Goal: Task Accomplishment & Management: Complete application form

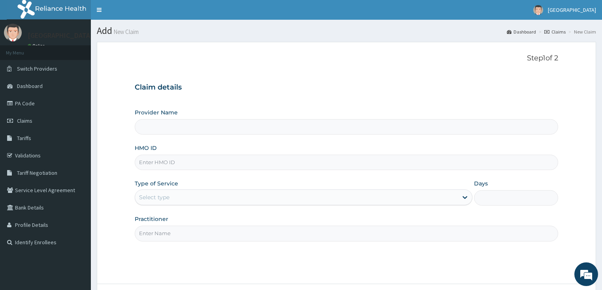
type input "[GEOGRAPHIC_DATA]"
click at [164, 161] on input "HMO ID" at bounding box center [347, 162] width 424 height 15
paste input "SZA/10008/B"
type input "SZA/10008/B"
click at [161, 196] on div "Select type" at bounding box center [154, 198] width 30 height 8
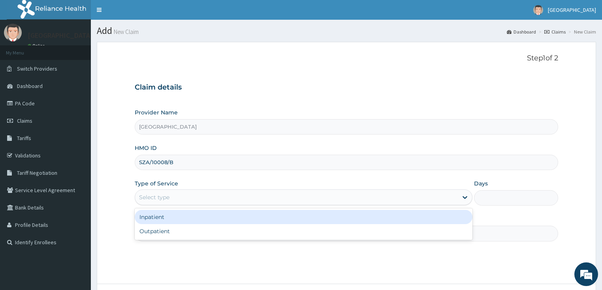
click at [156, 222] on div "Inpatient" at bounding box center [304, 217] width 338 height 14
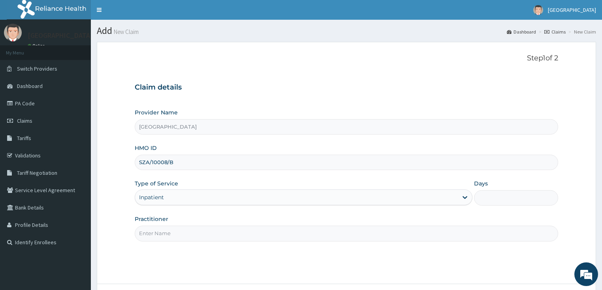
click at [181, 233] on input "Practitioner" at bounding box center [347, 233] width 424 height 15
type input "DR SHOKOYA"
drag, startPoint x: 504, startPoint y: 199, endPoint x: 507, endPoint y: 203, distance: 5.7
click at [504, 199] on input "Days" at bounding box center [516, 197] width 85 height 15
type input "2"
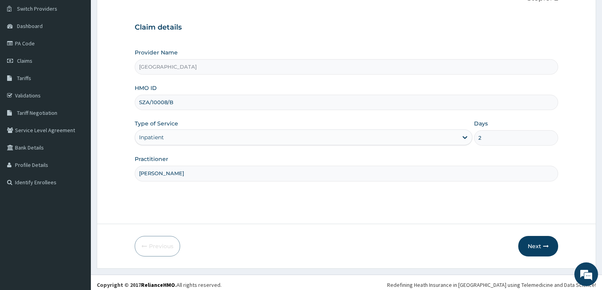
scroll to position [64, 0]
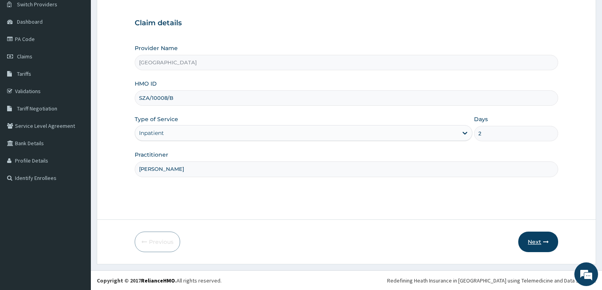
click at [527, 242] on button "Next" at bounding box center [538, 242] width 40 height 21
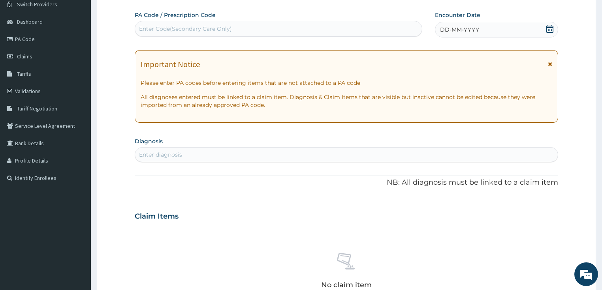
click at [166, 30] on div "Enter Code(Secondary Care Only)" at bounding box center [185, 29] width 93 height 8
paste input "PA/18C537"
type input "PA/18C537"
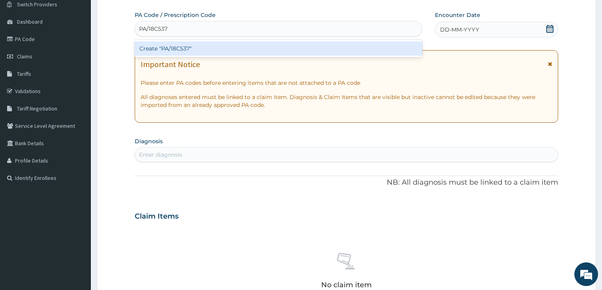
click at [175, 46] on div "Create "PA/18C537"" at bounding box center [279, 48] width 288 height 14
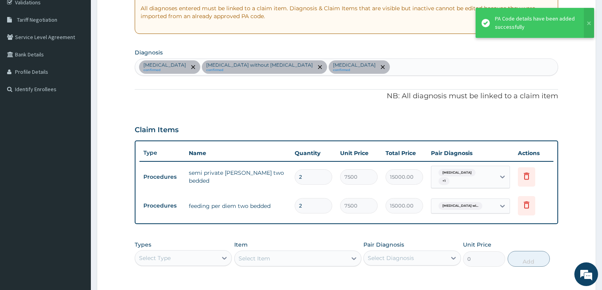
scroll to position [167, 0]
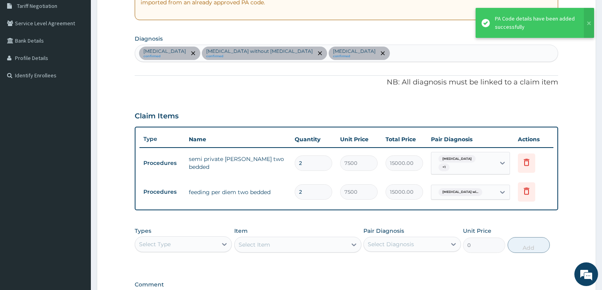
click at [433, 52] on div "Smallpox confirmed Sepsis without septic shock confirmed Plasmodium malariae ma…" at bounding box center [346, 53] width 423 height 17
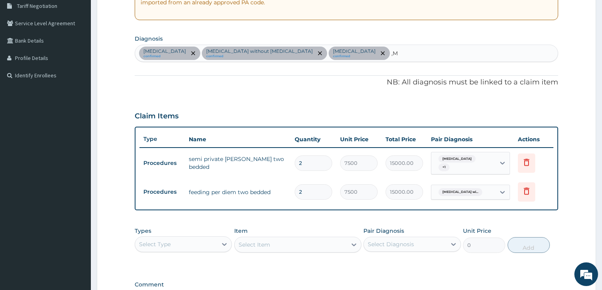
type input ","
type input "MYALGIA"
click at [442, 51] on div "Smallpox confirmed Sepsis without septic shock confirmed Plasmodium malariae ma…" at bounding box center [346, 53] width 423 height 17
type input "M"
type input "UPPER RES"
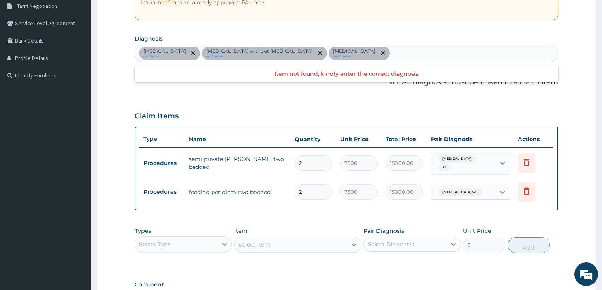
click at [452, 51] on div "Smallpox confirmed Sepsis without septic shock confirmed Plasmodium malariae ma…" at bounding box center [346, 53] width 423 height 17
click at [321, 112] on div "Claim Items" at bounding box center [347, 114] width 424 height 21
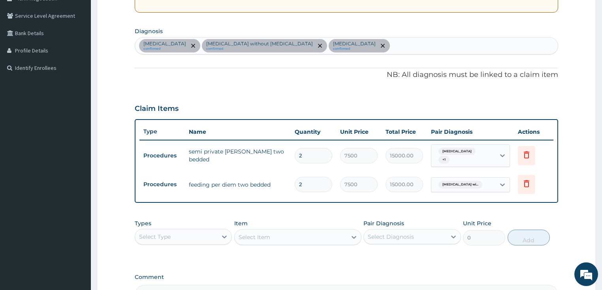
scroll to position [136, 0]
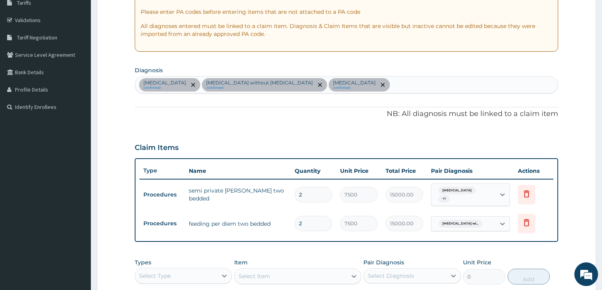
click at [457, 78] on div "Smallpox confirmed Sepsis without septic shock confirmed Plasmodium malariae ma…" at bounding box center [346, 85] width 423 height 17
type input "MYAL"
click at [435, 140] on div "Claim Items" at bounding box center [347, 146] width 424 height 21
click at [431, 86] on div "Smallpox confirmed Sepsis without septic shock confirmed Plasmodium malariae ma…" at bounding box center [346, 85] width 423 height 17
type input "MYALGIA"
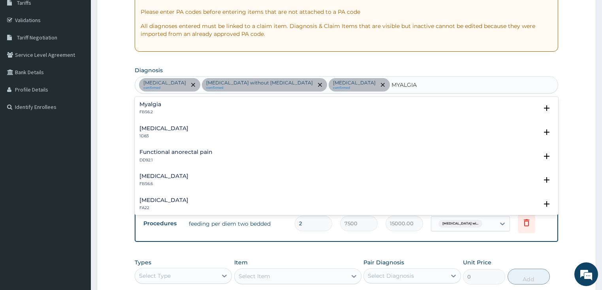
click at [146, 107] on div "Myalgia FB56.2" at bounding box center [150, 109] width 22 height 14
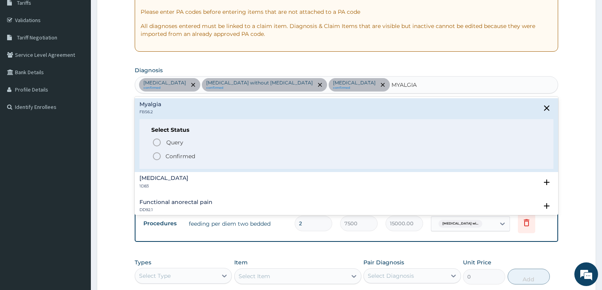
click at [157, 158] on icon "status option filled" at bounding box center [156, 156] width 9 height 9
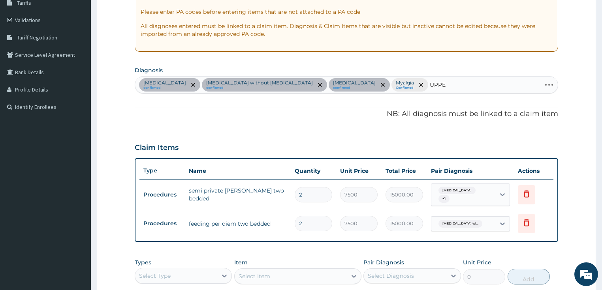
type input "UPPER"
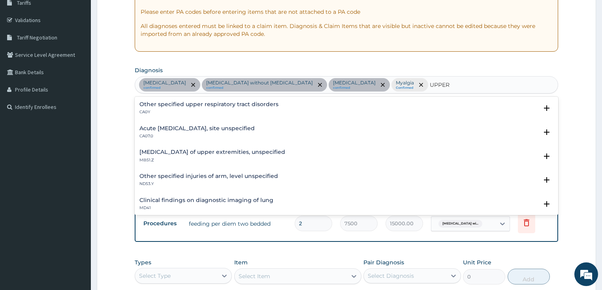
click at [227, 130] on h4 "Acute upper respiratory infection, site unspecified" at bounding box center [196, 129] width 115 height 6
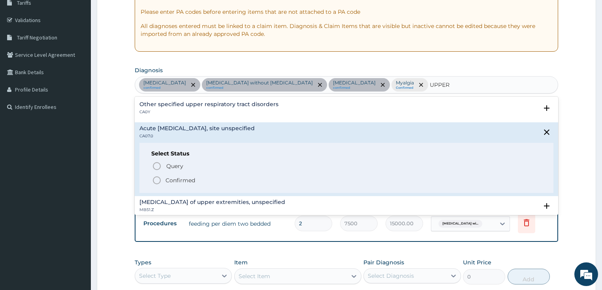
click at [156, 182] on icon "status option filled" at bounding box center [156, 180] width 9 height 9
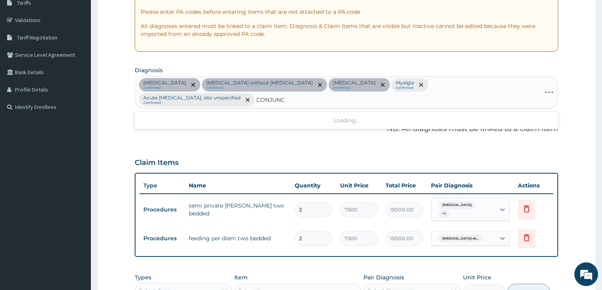
type input "CONJUNCT"
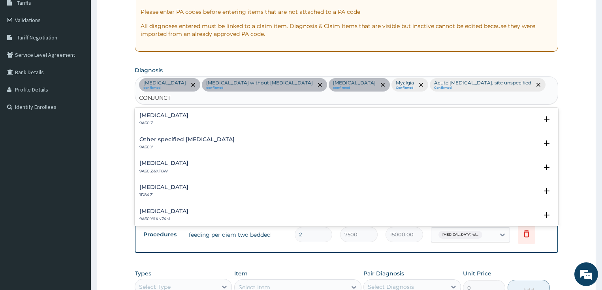
click at [188, 118] on h4 "Conjunctivitis, unspecified" at bounding box center [163, 116] width 49 height 6
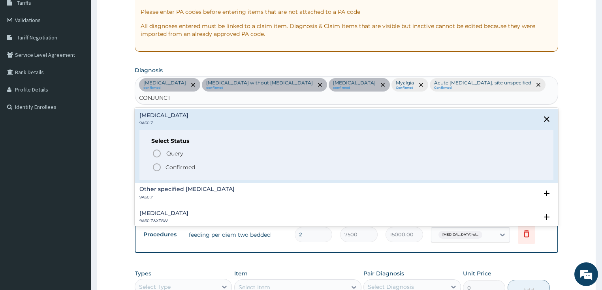
click at [156, 169] on icon "status option filled" at bounding box center [156, 167] width 9 height 9
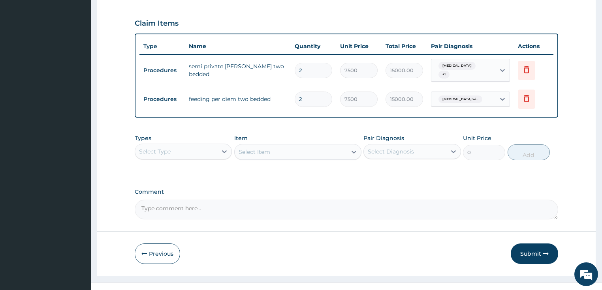
scroll to position [282, 0]
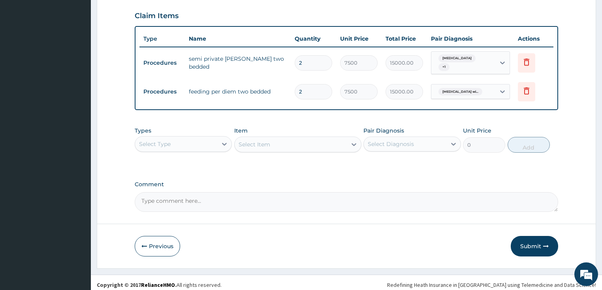
click at [179, 144] on div "Select Type" at bounding box center [176, 144] width 83 height 13
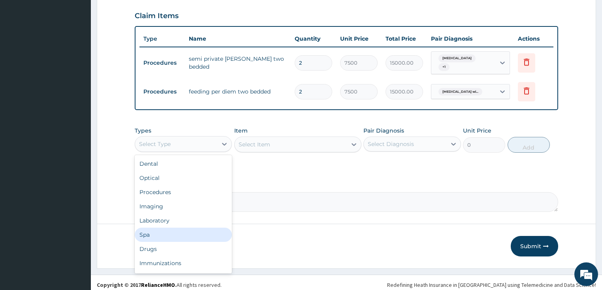
scroll to position [27, 0]
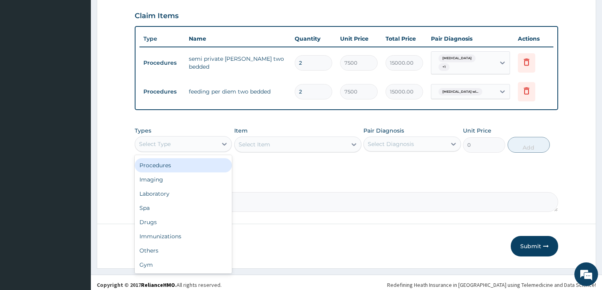
click at [169, 161] on div "Procedures" at bounding box center [184, 165] width 98 height 14
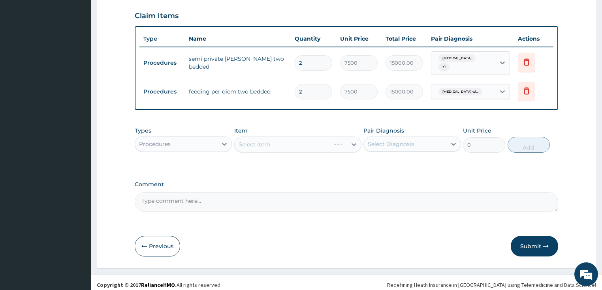
click at [270, 139] on div "Select Item" at bounding box center [297, 145] width 127 height 16
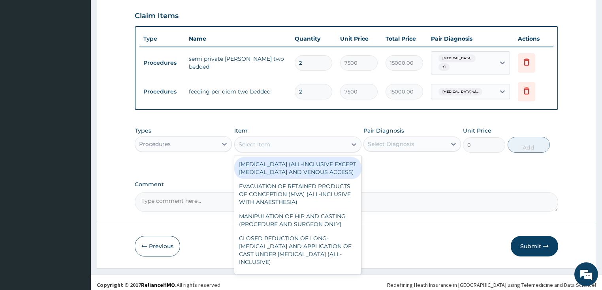
click at [270, 139] on div "Select Item" at bounding box center [291, 144] width 112 height 13
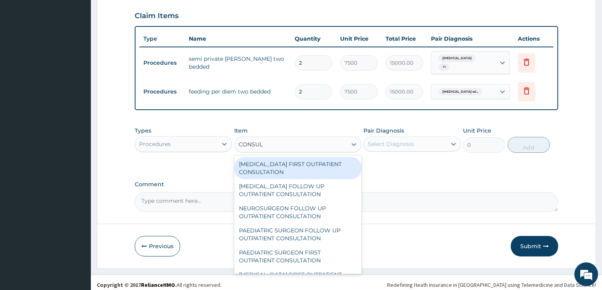
type input "CONSULT"
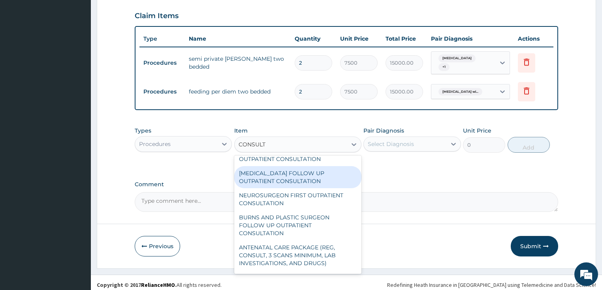
scroll to position [221, 0]
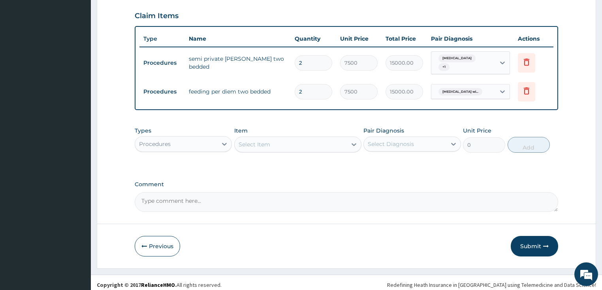
click at [270, 138] on div "Select Item" at bounding box center [291, 144] width 112 height 13
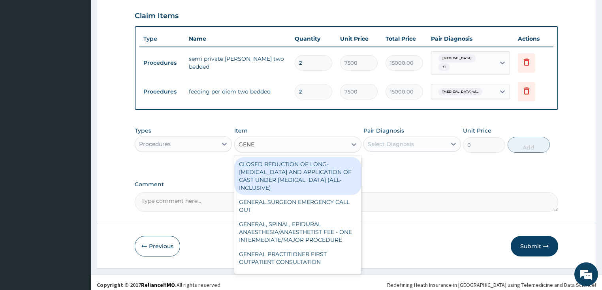
type input "GENER"
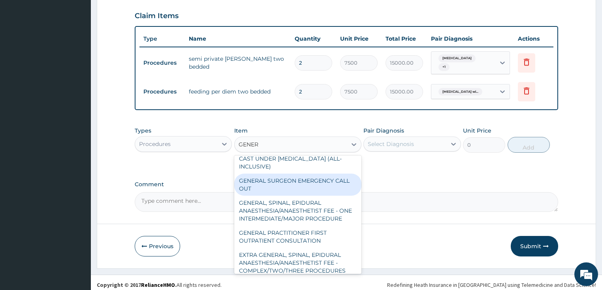
scroll to position [32, 0]
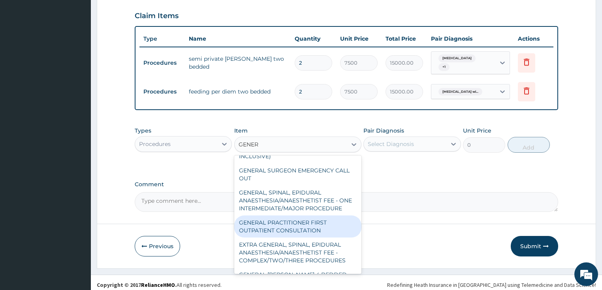
click at [300, 228] on div "GENERAL PRACTITIONER FIRST OUTPATIENT CONSULTATION" at bounding box center [297, 227] width 127 height 22
type input "3750"
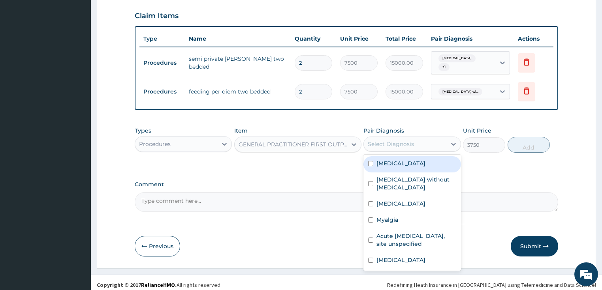
click at [393, 141] on div "Select Diagnosis" at bounding box center [391, 144] width 46 height 8
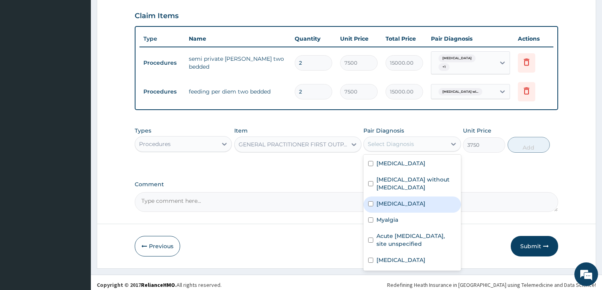
click at [400, 208] on label "Plasmodium malariae malaria without complication" at bounding box center [400, 204] width 49 height 8
checkbox input "true"
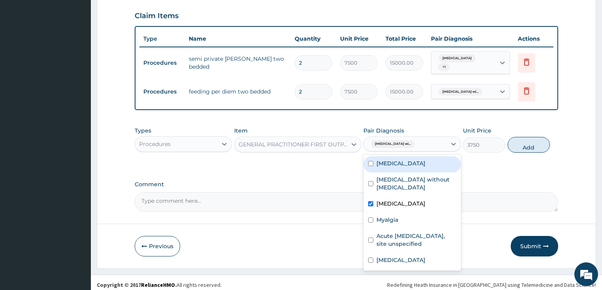
click at [393, 161] on label "Smallpox" at bounding box center [400, 164] width 49 height 8
checkbox input "true"
click at [402, 208] on label "Plasmodium malariae malaria without complication" at bounding box center [400, 204] width 49 height 8
checkbox input "false"
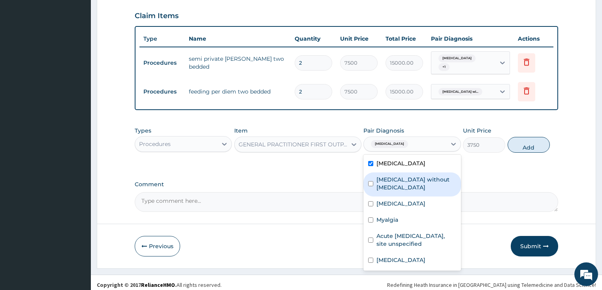
click at [397, 179] on label "Sepsis without septic shock" at bounding box center [416, 184] width 80 height 16
checkbox input "true"
click at [534, 141] on button "Add" at bounding box center [529, 145] width 42 height 16
type input "0"
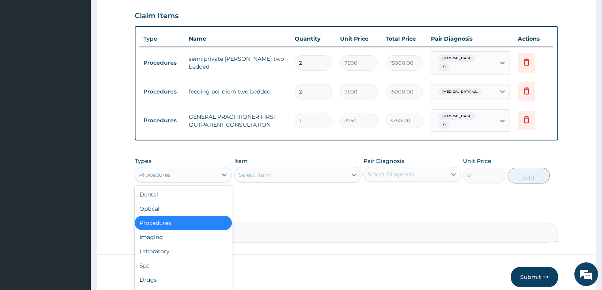
click at [191, 169] on div "Procedures" at bounding box center [176, 175] width 83 height 13
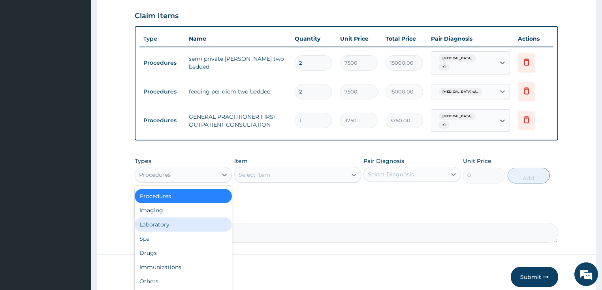
click at [178, 218] on div "Laboratory" at bounding box center [184, 225] width 98 height 14
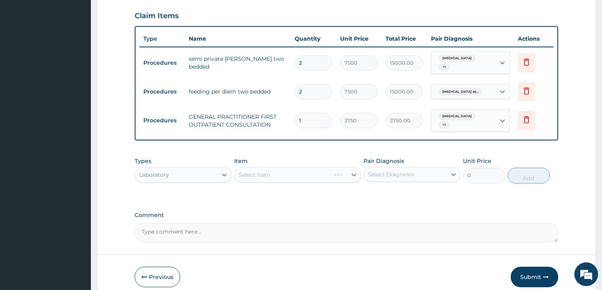
click at [262, 170] on div "Select Item" at bounding box center [297, 175] width 127 height 16
click at [303, 168] on div "Select Item" at bounding box center [297, 175] width 127 height 16
click at [303, 169] on div "Select Item" at bounding box center [291, 175] width 112 height 13
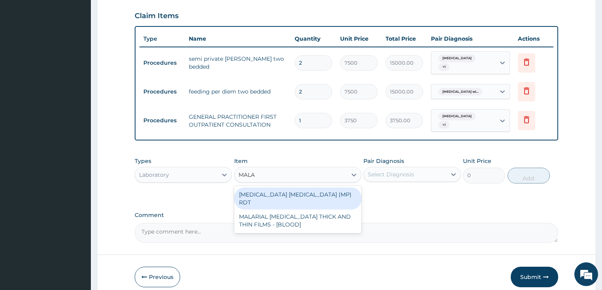
type input "MALAR"
click at [310, 190] on div "MALARIA PARASITE (MP) RDT" at bounding box center [297, 199] width 127 height 22
type input "2000"
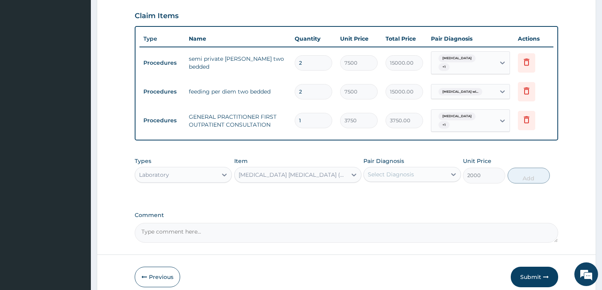
click at [416, 168] on div "Select Diagnosis" at bounding box center [405, 174] width 83 height 13
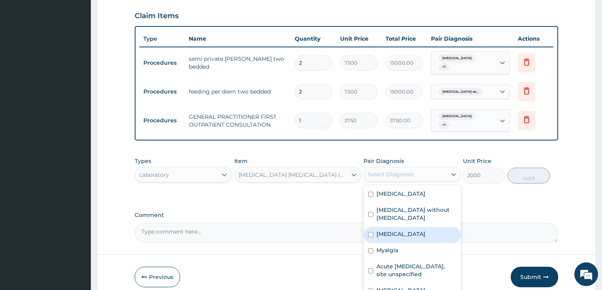
click at [399, 230] on label "Plasmodium malariae malaria without complication" at bounding box center [400, 234] width 49 height 8
checkbox input "true"
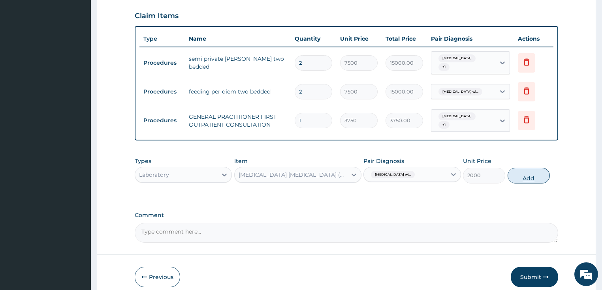
click at [531, 168] on button "Add" at bounding box center [529, 176] width 42 height 16
type input "0"
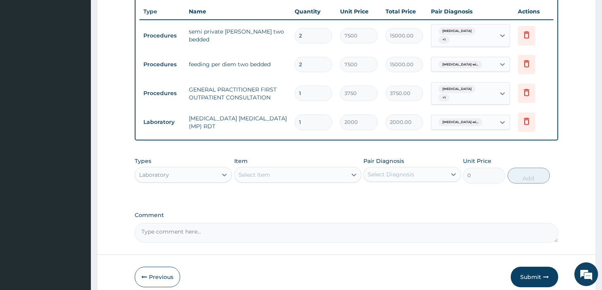
scroll to position [337, 0]
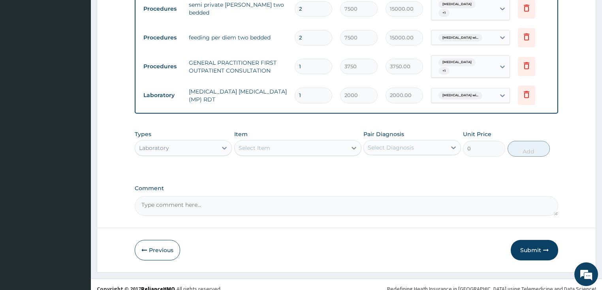
click at [260, 144] on div "Select Item" at bounding box center [255, 148] width 32 height 8
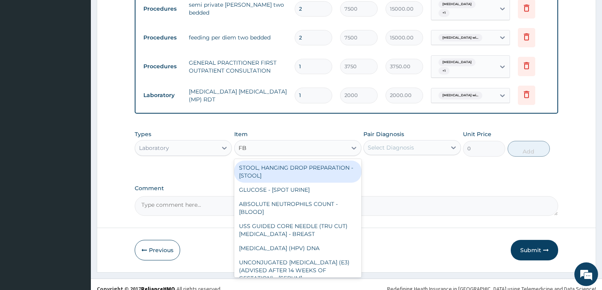
type input "FBC"
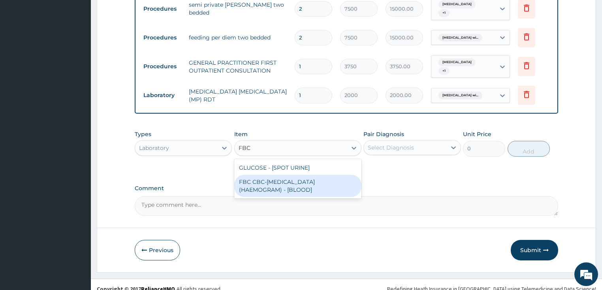
drag, startPoint x: 264, startPoint y: 183, endPoint x: 326, endPoint y: 172, distance: 63.4
click at [264, 183] on div "FBC CBC-COMPLETE BLOOD COUNT (HAEMOGRAM) - [BLOOD]" at bounding box center [297, 186] width 127 height 22
type input "5000"
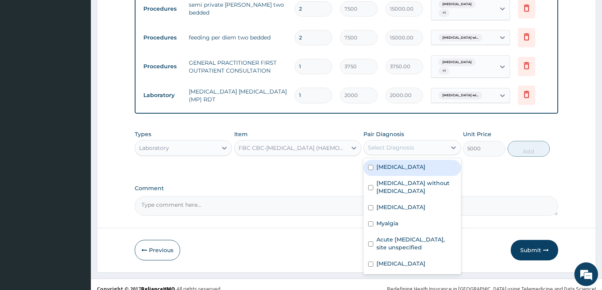
click at [398, 144] on div "Select Diagnosis" at bounding box center [391, 148] width 46 height 8
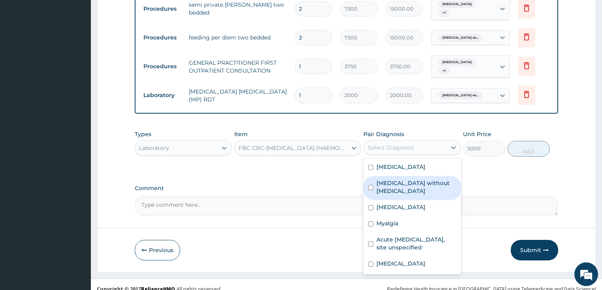
click at [397, 179] on label "Sepsis without septic shock" at bounding box center [416, 187] width 80 height 16
checkbox input "true"
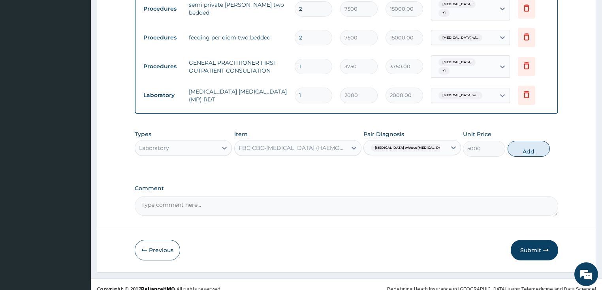
click at [532, 141] on button "Add" at bounding box center [529, 149] width 42 height 16
type input "0"
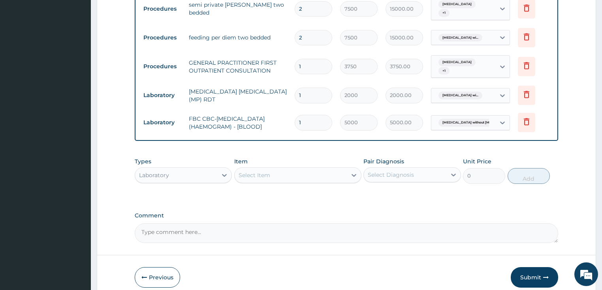
scroll to position [364, 0]
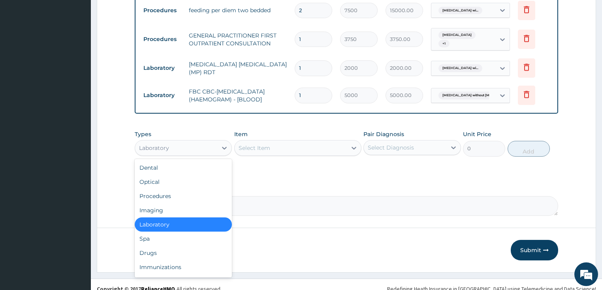
click at [180, 142] on div "Laboratory" at bounding box center [176, 148] width 83 height 13
click at [166, 248] on div "Drugs" at bounding box center [184, 253] width 98 height 14
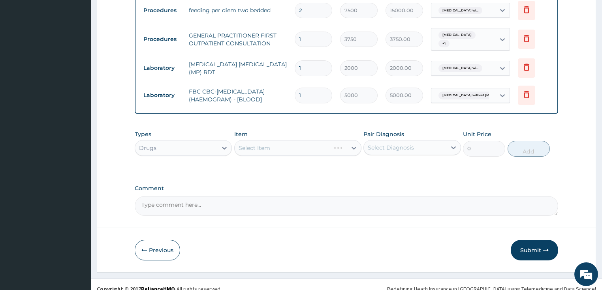
click at [275, 140] on div "Select Item" at bounding box center [297, 148] width 127 height 16
click at [273, 142] on div "Select Item" at bounding box center [291, 148] width 112 height 13
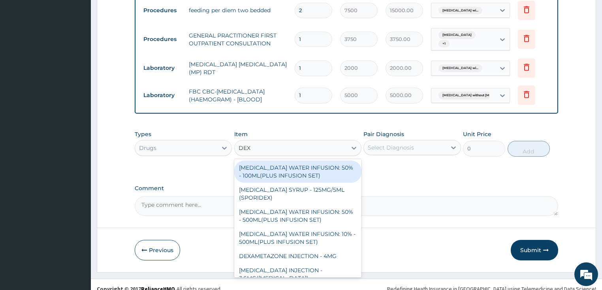
type input "DEXT"
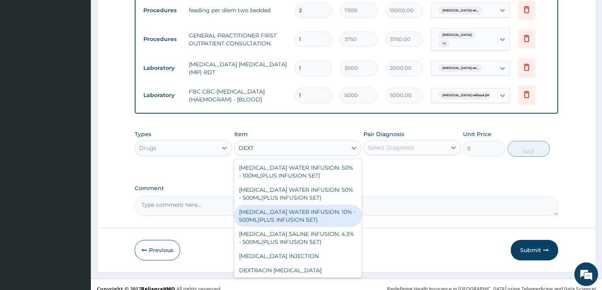
click at [301, 205] on div "DEXTROSE WATER INFUSION: 10% - 500ML(PLUS INFUSION SET)" at bounding box center [297, 216] width 127 height 22
type input "1092"
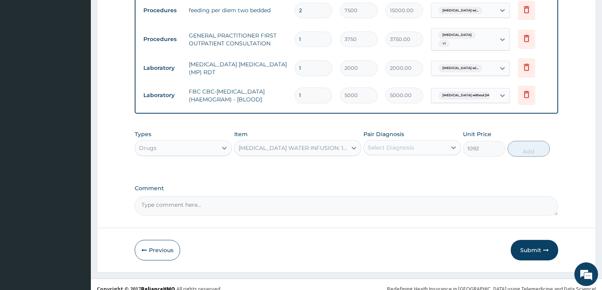
click at [401, 144] on div "Select Diagnosis" at bounding box center [391, 148] width 46 height 8
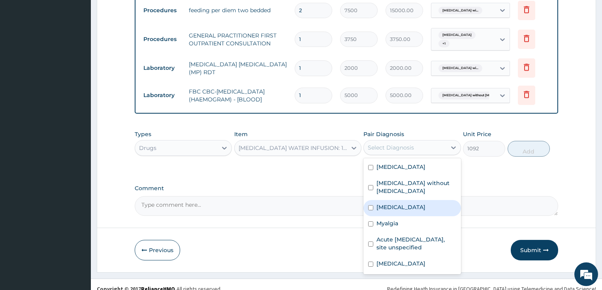
click at [404, 203] on label "Plasmodium malariae malaria without complication" at bounding box center [400, 207] width 49 height 8
checkbox input "true"
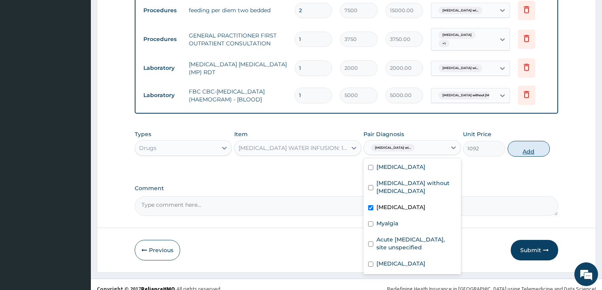
click at [525, 144] on button "Add" at bounding box center [529, 149] width 42 height 16
type input "0"
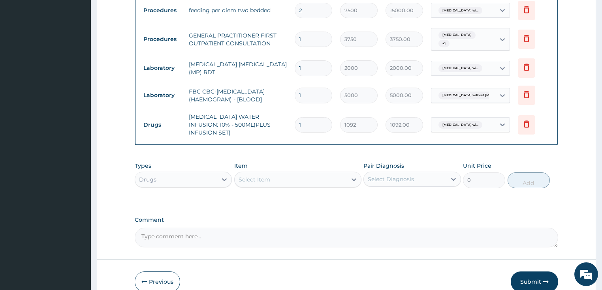
type input "0.00"
type input "3"
type input "3276.00"
type input "3"
click at [277, 173] on div "Select Item" at bounding box center [291, 179] width 112 height 13
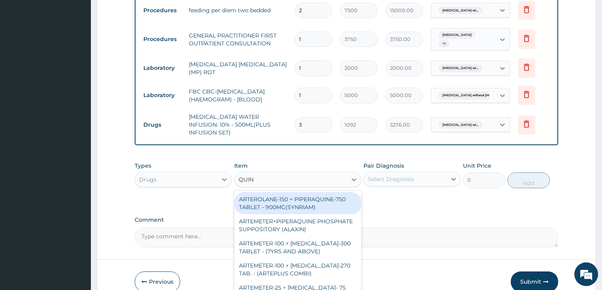
type input "QUINI"
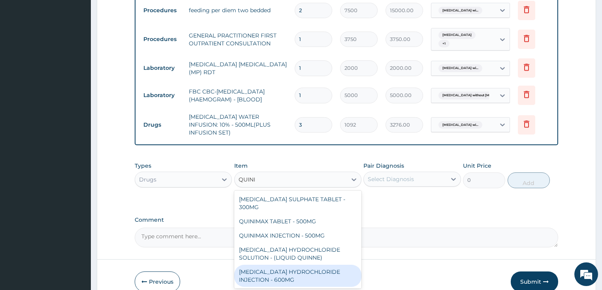
click at [281, 265] on div "QUININE HYDROCHLORIDE INJECTION - 600MG" at bounding box center [297, 276] width 127 height 22
type input "218.39999999999998"
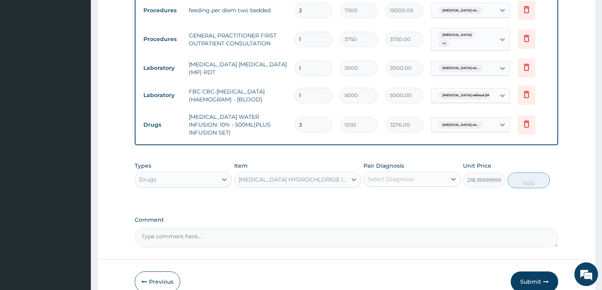
click at [396, 175] on div "Select Diagnosis" at bounding box center [391, 179] width 46 height 8
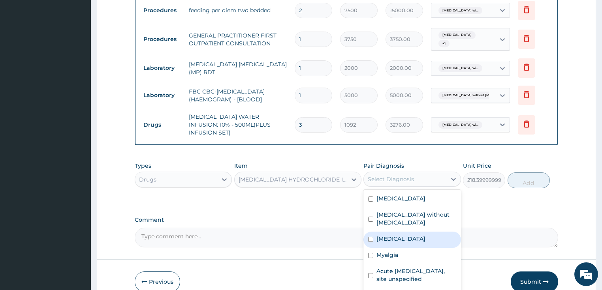
click at [404, 237] on label "Plasmodium malariae malaria without complication" at bounding box center [400, 239] width 49 height 8
checkbox input "true"
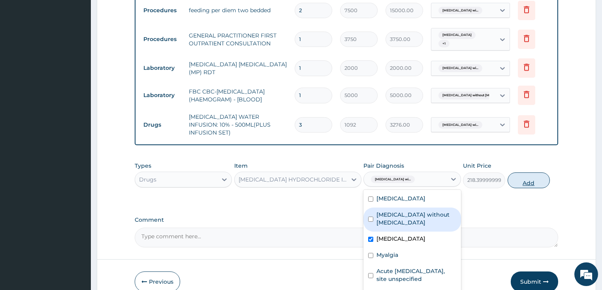
click at [531, 173] on button "Add" at bounding box center [529, 181] width 42 height 16
type input "0"
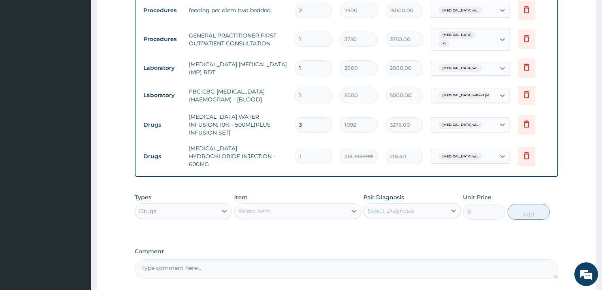
type input "0"
type input "0.00"
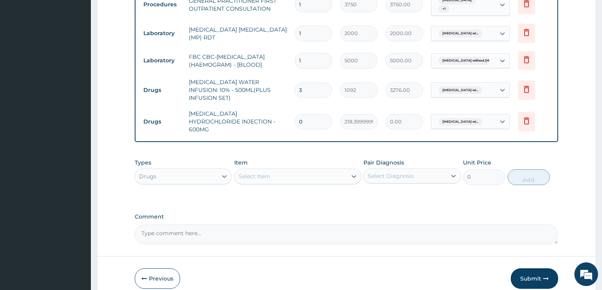
scroll to position [418, 0]
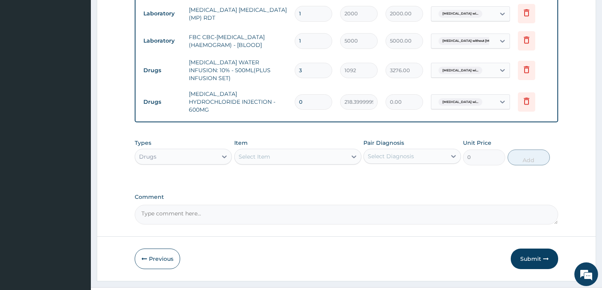
type input "0"
click at [270, 151] on div "Select Item" at bounding box center [291, 157] width 112 height 13
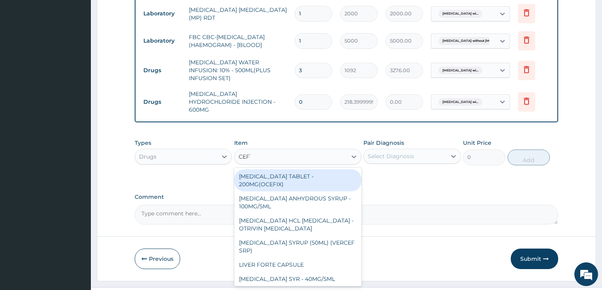
type input "CEFTR"
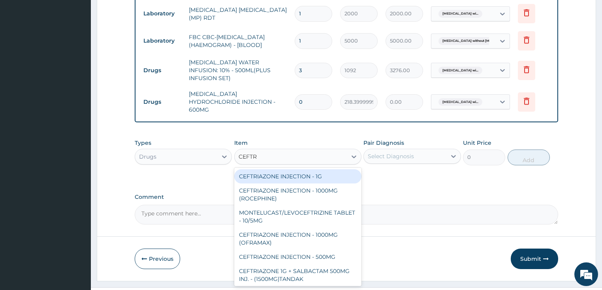
click at [303, 169] on div "CEFTRIAZONE INJECTION - 1G" at bounding box center [297, 176] width 127 height 14
type input "1652"
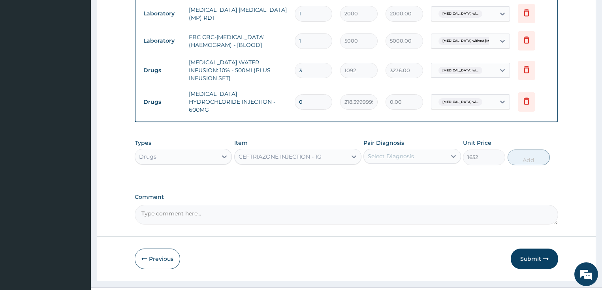
click at [410, 152] on div "Select Diagnosis" at bounding box center [391, 156] width 46 height 8
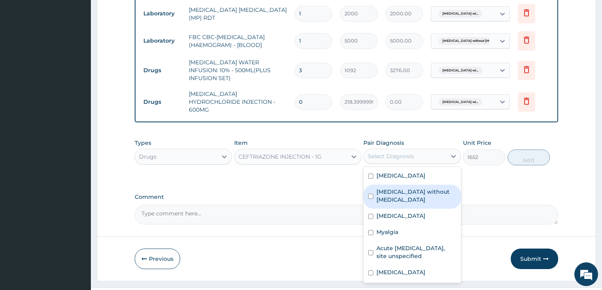
click at [403, 188] on label "Sepsis without septic shock" at bounding box center [416, 196] width 80 height 16
checkbox input "true"
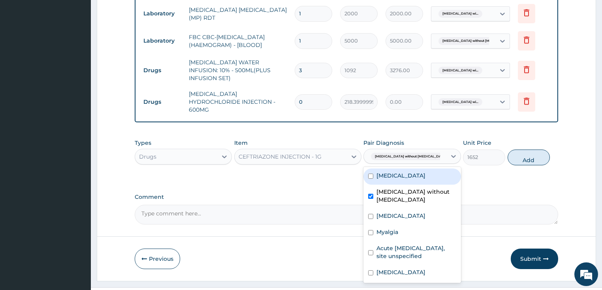
click at [524, 150] on button "Add" at bounding box center [529, 158] width 42 height 16
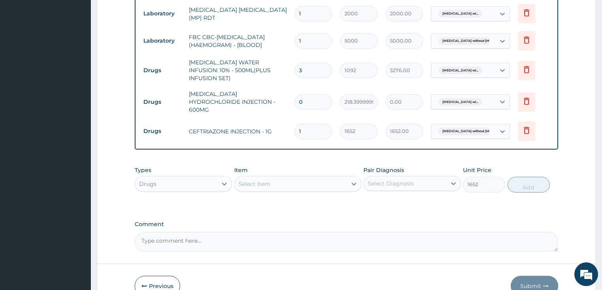
type input "0"
type input "0.00"
type input "4"
type input "6608.00"
type input "4"
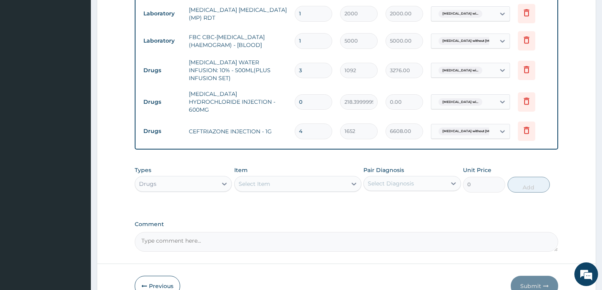
click at [285, 178] on div "Select Item" at bounding box center [291, 184] width 112 height 13
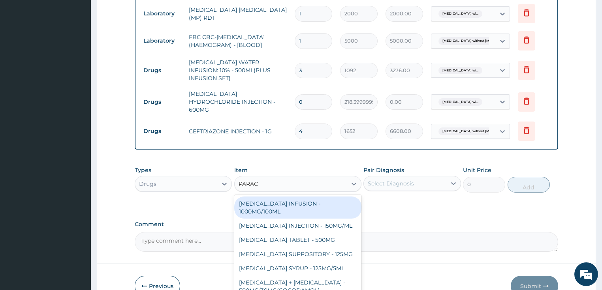
type input "PARACE"
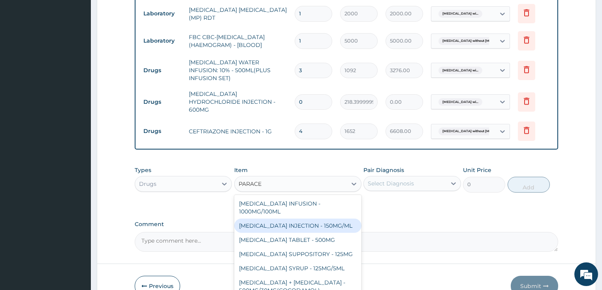
click at [314, 219] on div "PARACETAMOL INJECTION - 150MG/ML" at bounding box center [297, 226] width 127 height 14
type input "560"
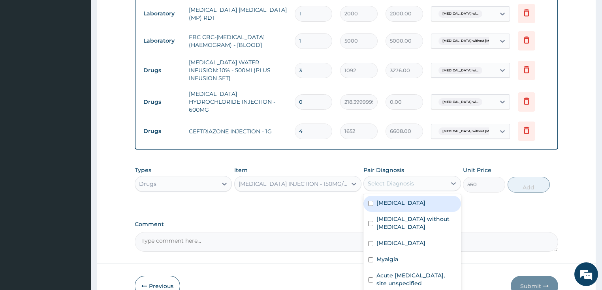
click at [390, 180] on div "Select Diagnosis" at bounding box center [391, 184] width 46 height 8
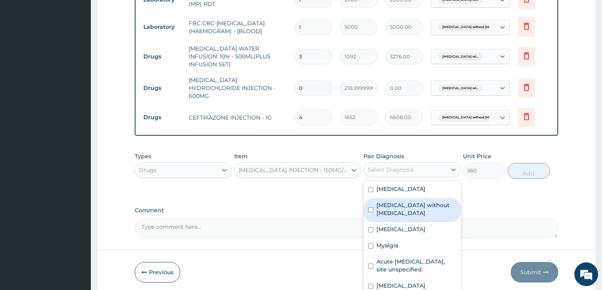
scroll to position [446, 0]
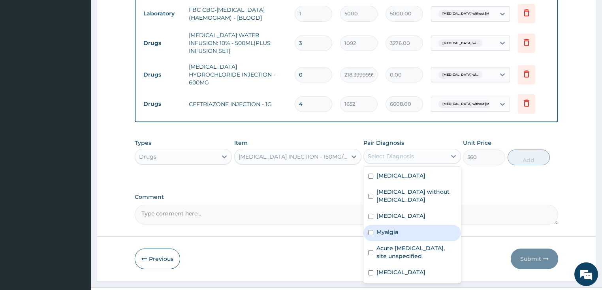
click at [403, 225] on div "Myalgia" at bounding box center [412, 233] width 98 height 16
checkbox input "true"
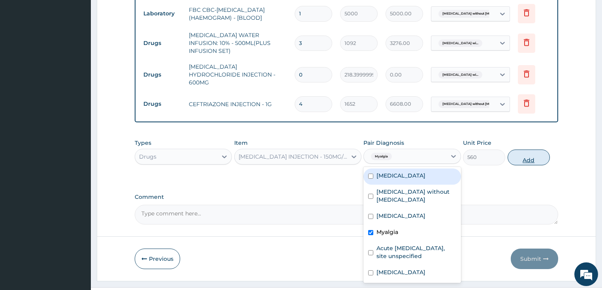
click at [526, 150] on button "Add" at bounding box center [529, 158] width 42 height 16
type input "0"
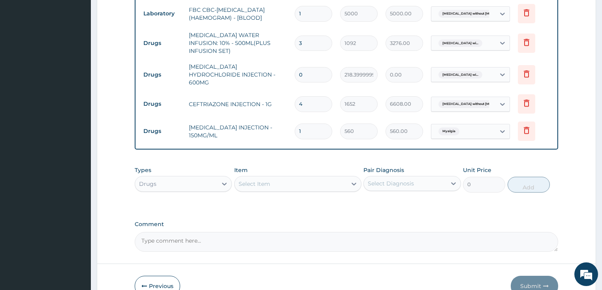
click at [322, 124] on input "1" at bounding box center [314, 131] width 38 height 15
type input "12"
type input "6720.00"
type input "12"
click at [278, 178] on div "Select Item" at bounding box center [291, 184] width 112 height 13
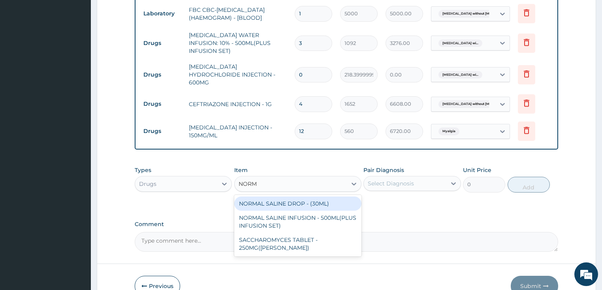
type input "NORMA"
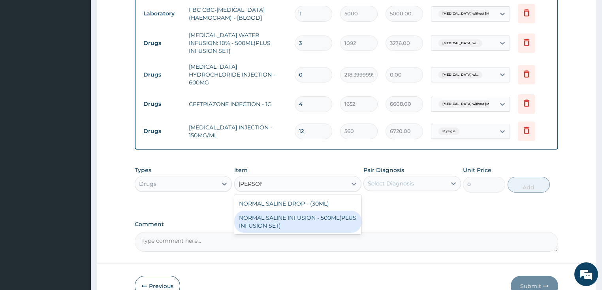
click at [284, 211] on div "NORMAL SALINE INFUSION - 500ML(PLUS INFUSION SET)" at bounding box center [297, 222] width 127 height 22
type input "1092"
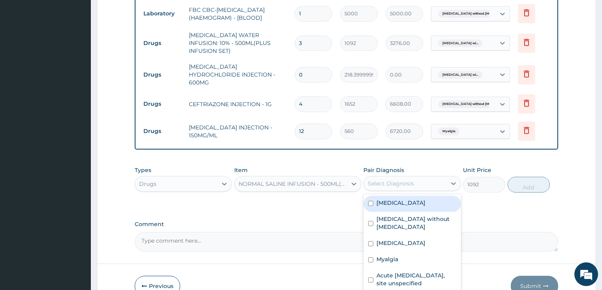
click at [407, 180] on div "Select Diagnosis" at bounding box center [391, 184] width 46 height 8
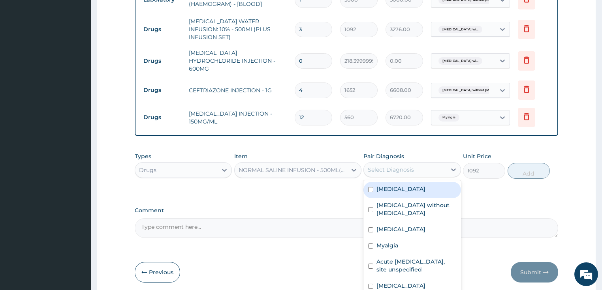
scroll to position [472, 0]
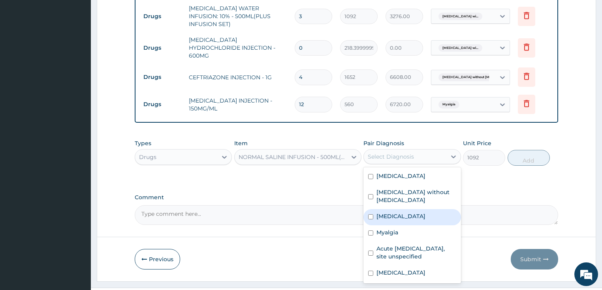
click at [410, 213] on label "Plasmodium malariae malaria without complication" at bounding box center [400, 217] width 49 height 8
checkbox input "true"
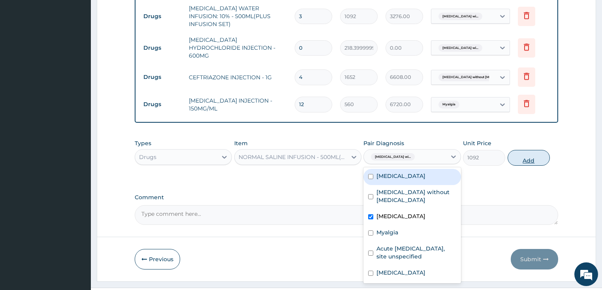
click at [533, 150] on button "Add" at bounding box center [529, 158] width 42 height 16
type input "0"
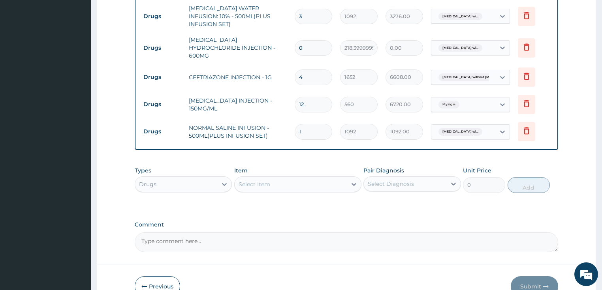
type input "0.00"
type input "2"
type input "2184.00"
type input "2"
click at [270, 178] on div "Select Item" at bounding box center [291, 184] width 112 height 13
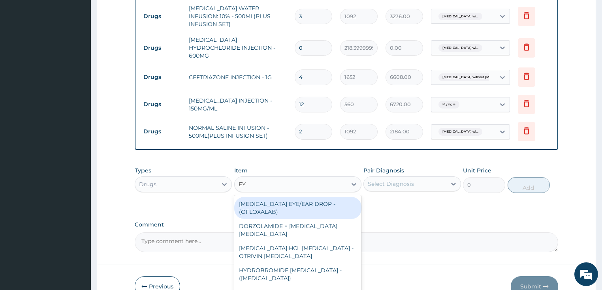
type input "EYE"
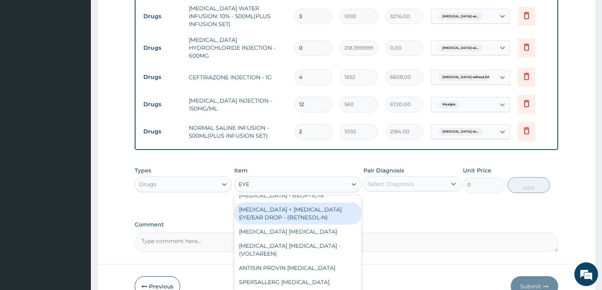
scroll to position [158, 0]
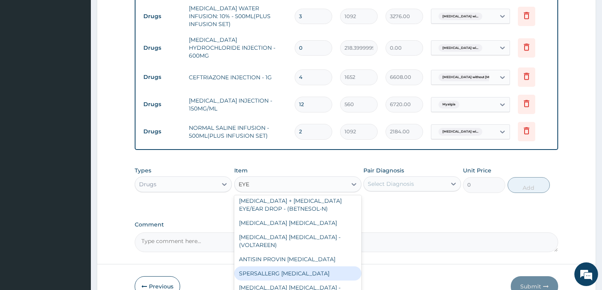
click at [288, 267] on div "SPERSALLERG EYE DROP" at bounding box center [297, 274] width 127 height 14
type input "1847.9999999999998"
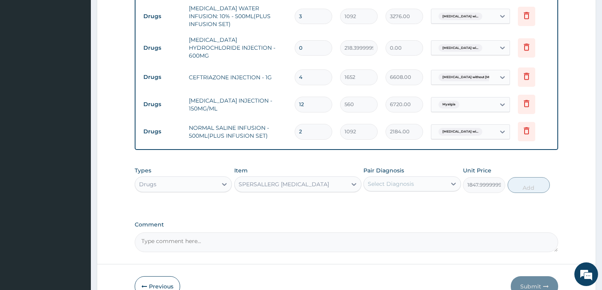
click at [401, 180] on div "Select Diagnosis" at bounding box center [391, 184] width 46 height 8
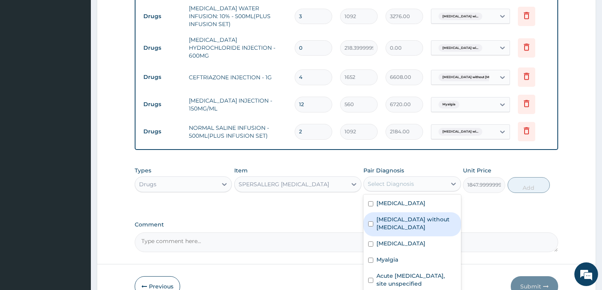
scroll to position [13, 0]
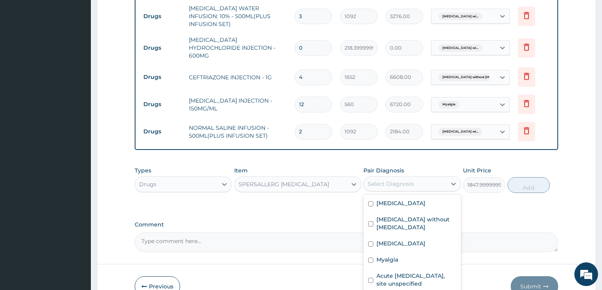
checkbox input "true"
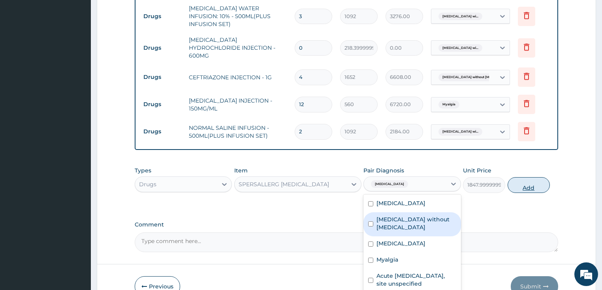
click at [531, 177] on button "Add" at bounding box center [529, 185] width 42 height 16
type input "0"
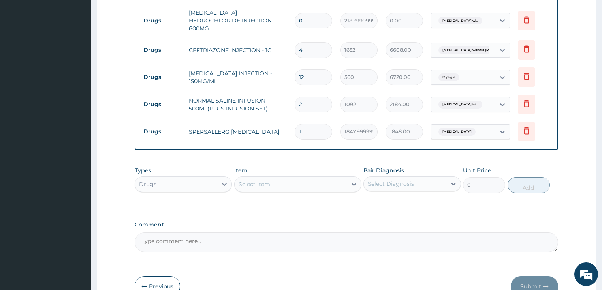
scroll to position [527, 0]
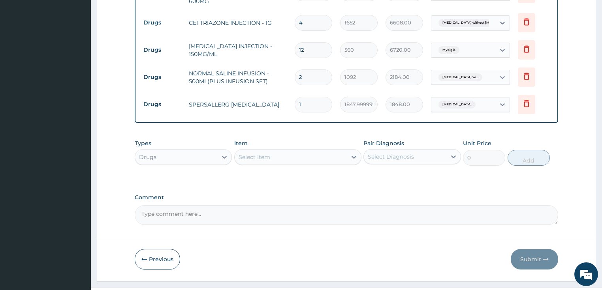
click at [265, 153] on div "Select Item" at bounding box center [255, 157] width 32 height 8
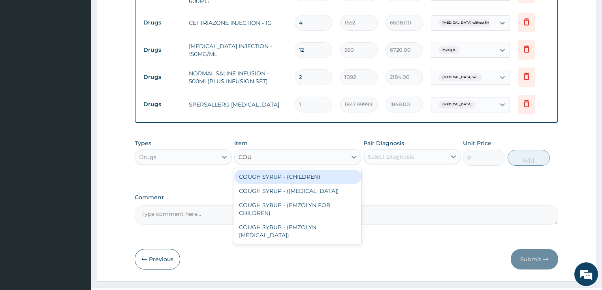
type input "COUGH"
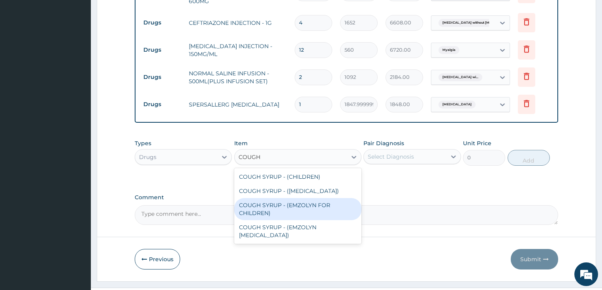
click at [262, 198] on div "COUGH SYRUP - (EMZOLYN FOR CHILDREN)" at bounding box center [297, 209] width 127 height 22
type input "1120"
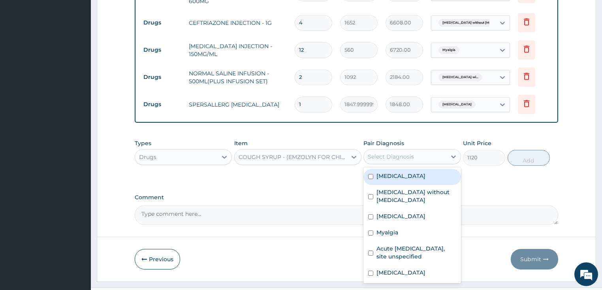
click at [395, 153] on div "Select Diagnosis" at bounding box center [391, 157] width 46 height 8
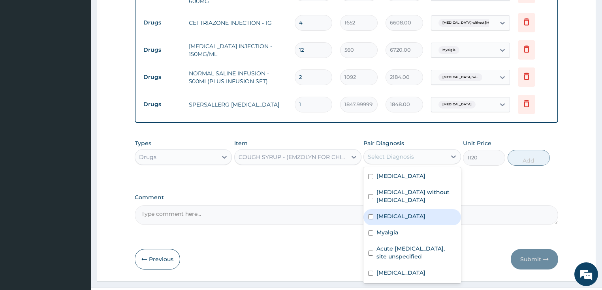
scroll to position [13, 0]
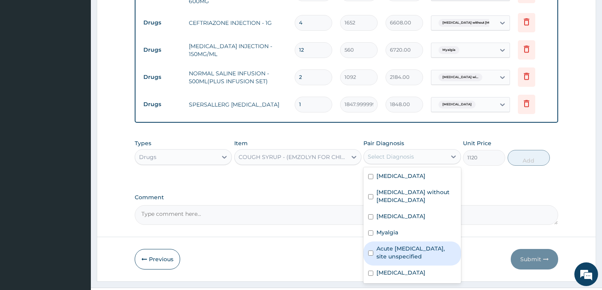
click at [422, 245] on label "Acute upper respiratory infection, site unspecified" at bounding box center [416, 253] width 80 height 16
checkbox input "true"
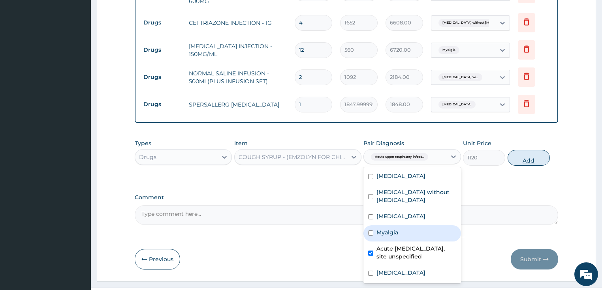
click at [527, 150] on button "Add" at bounding box center [529, 158] width 42 height 16
type input "0"
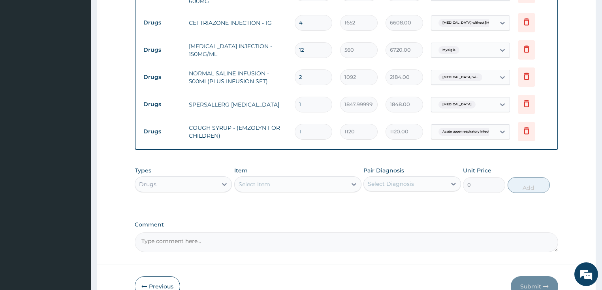
click at [260, 181] on div "Select Item" at bounding box center [255, 185] width 32 height 8
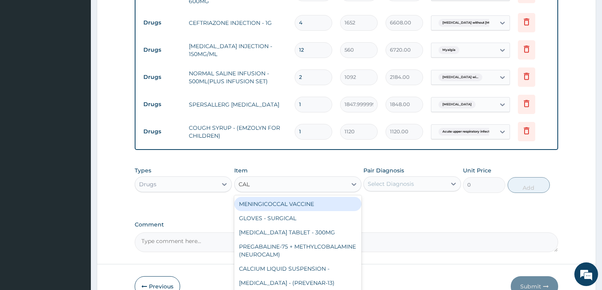
type input "CALA"
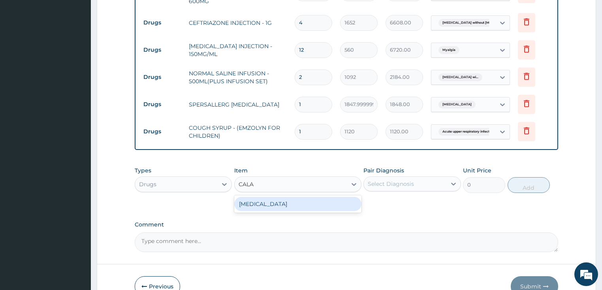
click at [267, 197] on div "CALAMINE LOTION" at bounding box center [297, 204] width 127 height 14
type input "1120"
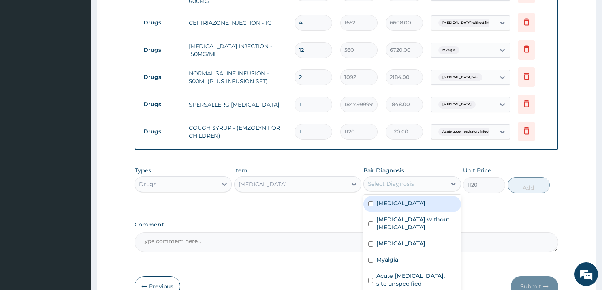
click at [390, 180] on div "Select Diagnosis" at bounding box center [391, 184] width 46 height 8
click at [394, 199] on label "Smallpox" at bounding box center [400, 203] width 49 height 8
checkbox input "true"
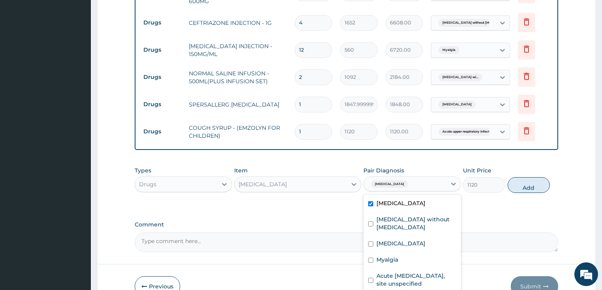
click at [532, 177] on button "Add" at bounding box center [529, 185] width 42 height 16
type input "0"
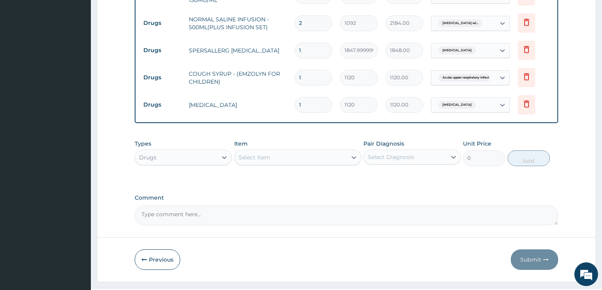
scroll to position [582, 0]
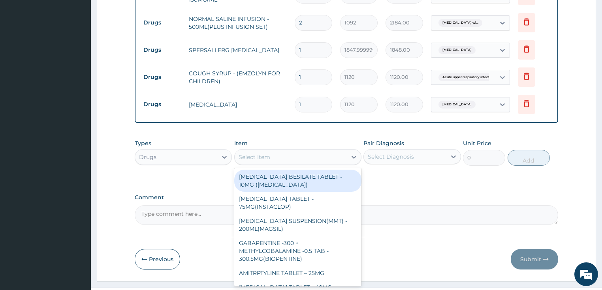
click at [279, 151] on div "Select Item" at bounding box center [291, 157] width 112 height 13
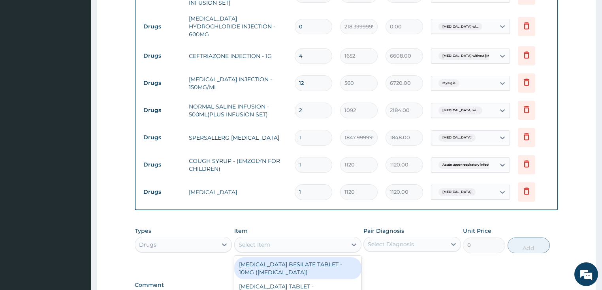
scroll to position [518, 0]
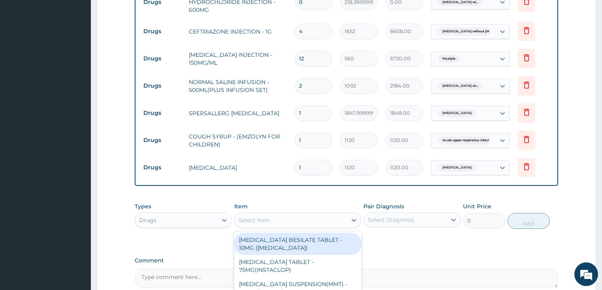
click at [305, 78] on input "2" at bounding box center [314, 85] width 38 height 15
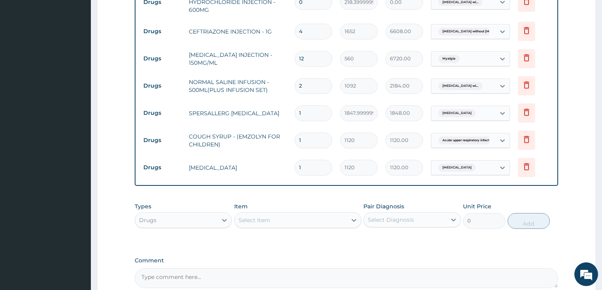
type input "0.00"
type input "1"
type input "1092.00"
type input "1"
click at [310, 51] on input "12" at bounding box center [314, 58] width 38 height 15
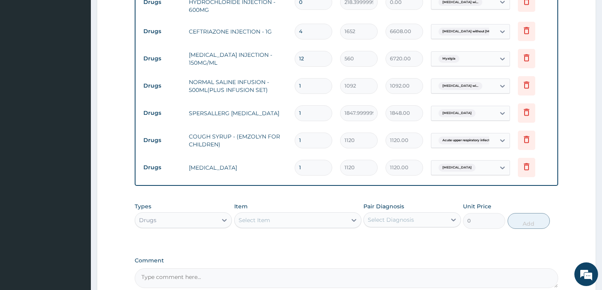
type input "1"
type input "560.00"
type input "0.00"
type input "6"
type input "3360.00"
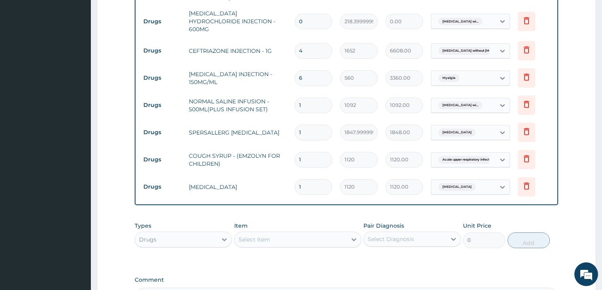
scroll to position [455, 0]
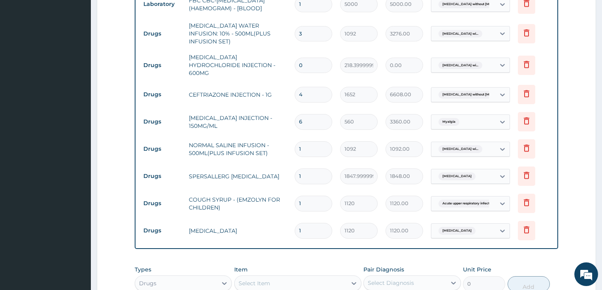
type input "6"
click at [306, 87] on input "4" at bounding box center [314, 94] width 38 height 15
type input "0.00"
type input "2"
type input "3304.00"
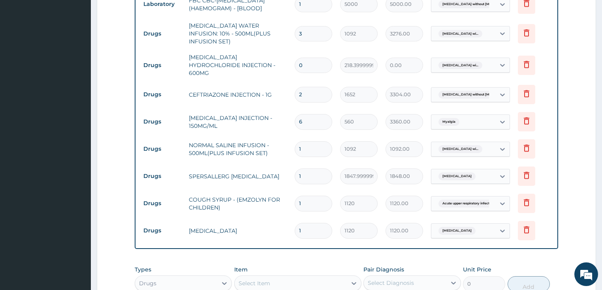
type input "2"
click at [308, 58] on input "0" at bounding box center [314, 65] width 38 height 15
type input "2"
type input "436.80"
type input "3"
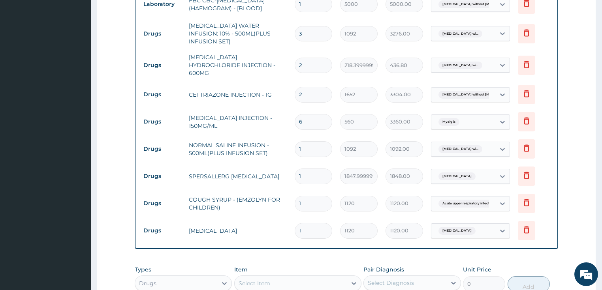
type input "655.20"
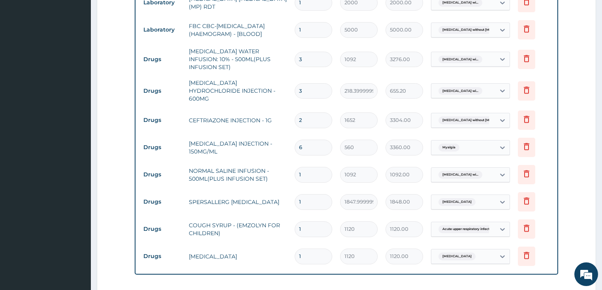
scroll to position [423, 0]
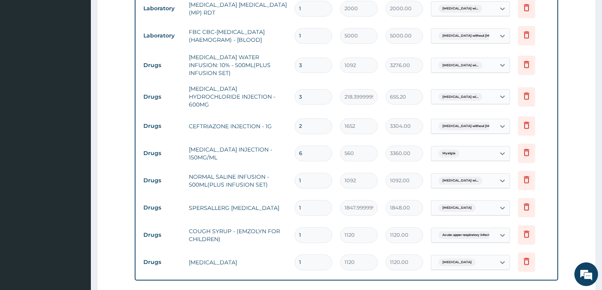
type input "3"
click at [307, 58] on input "3" at bounding box center [314, 65] width 38 height 15
type input "0.00"
type input "2"
type input "2184.00"
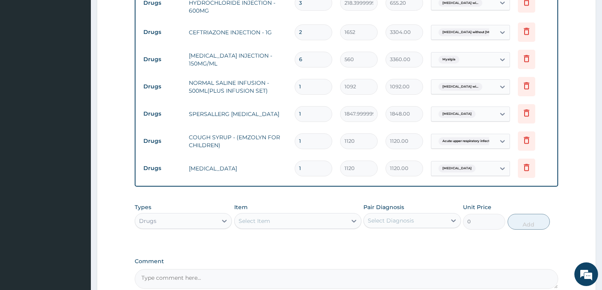
scroll to position [582, 0]
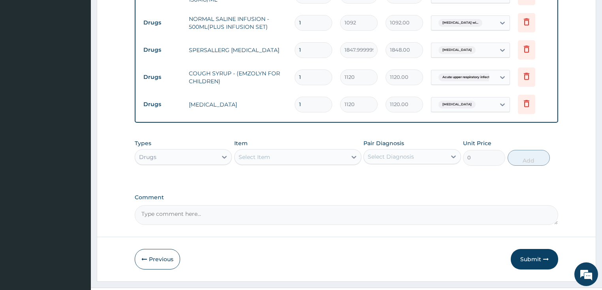
type input "2"
click at [271, 151] on div "Select Item" at bounding box center [291, 157] width 112 height 13
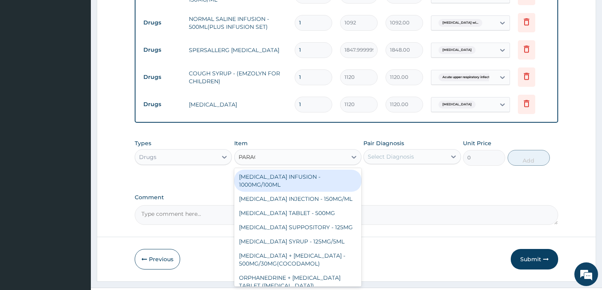
type input "PARACE"
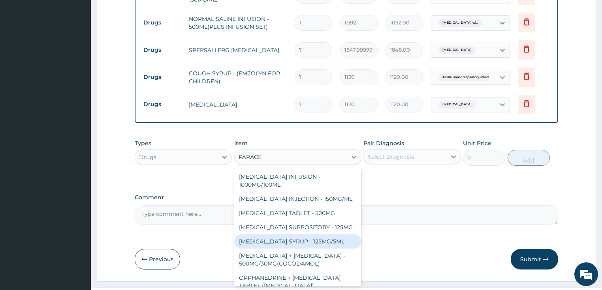
click at [319, 235] on div "PARACETAMOL SYRUP - 125MG/5ML" at bounding box center [297, 242] width 127 height 14
type input "840"
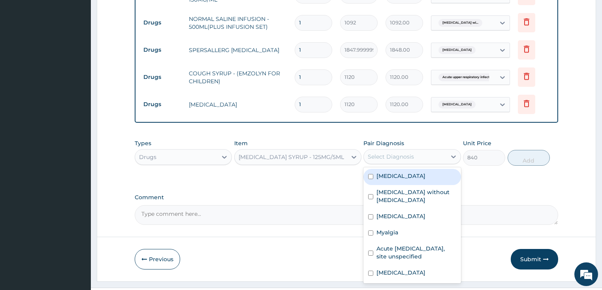
click at [373, 153] on div "Select Diagnosis" at bounding box center [391, 157] width 46 height 8
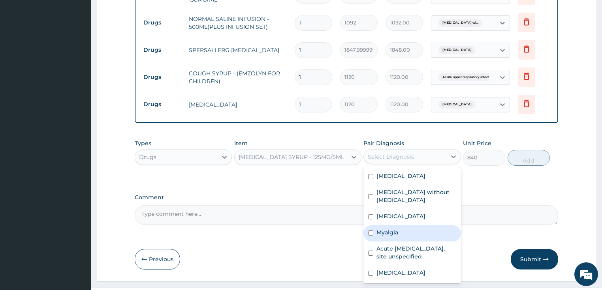
click at [391, 231] on label "Myalgia" at bounding box center [387, 233] width 22 height 8
checkbox input "true"
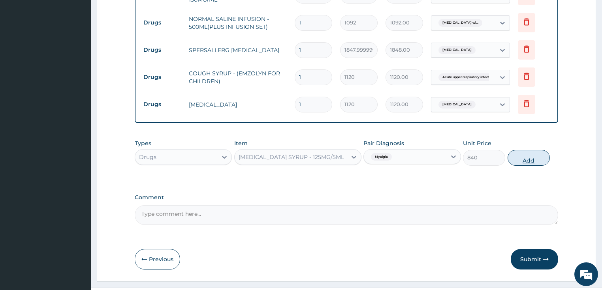
click at [523, 150] on button "Add" at bounding box center [529, 158] width 42 height 16
type input "0"
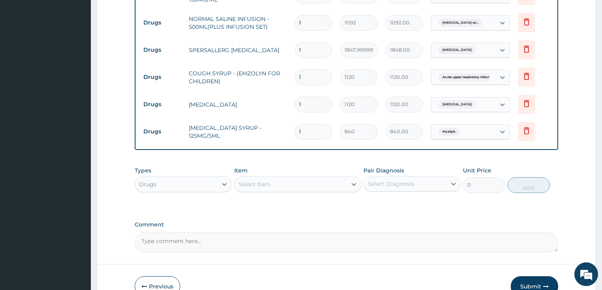
scroll to position [608, 0]
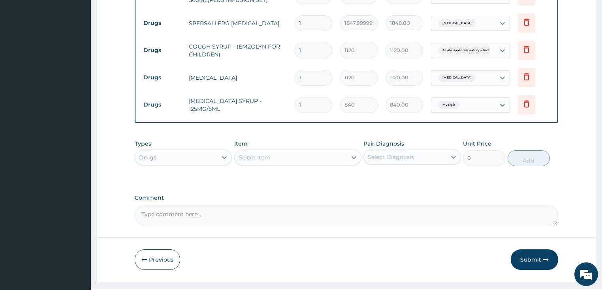
click at [271, 151] on div "Select Item" at bounding box center [291, 157] width 112 height 13
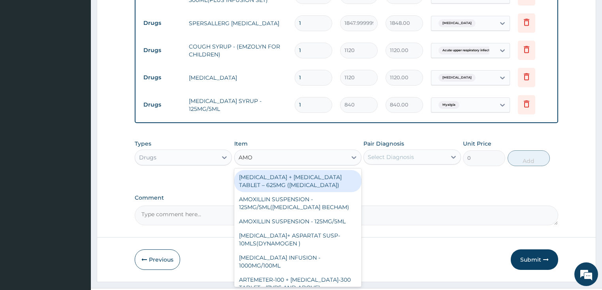
type input "AMOX"
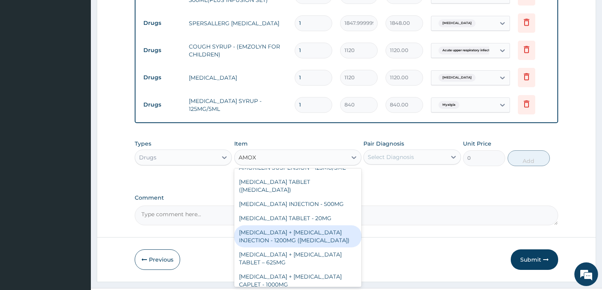
scroll to position [22, 0]
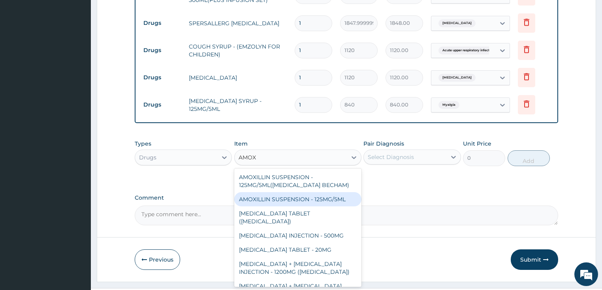
click at [290, 192] on div "AMOXILLIN SUSPENSION - 125MG/5ML" at bounding box center [297, 199] width 127 height 14
type input "840"
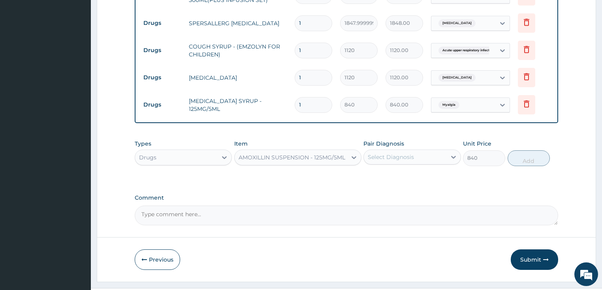
click at [402, 153] on div "Select Diagnosis" at bounding box center [391, 157] width 46 height 8
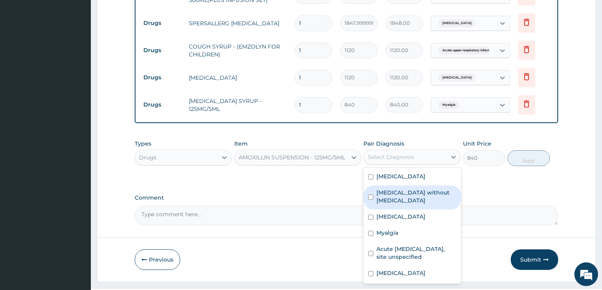
click at [399, 189] on label "Sepsis without septic shock" at bounding box center [416, 197] width 80 height 16
checkbox input "true"
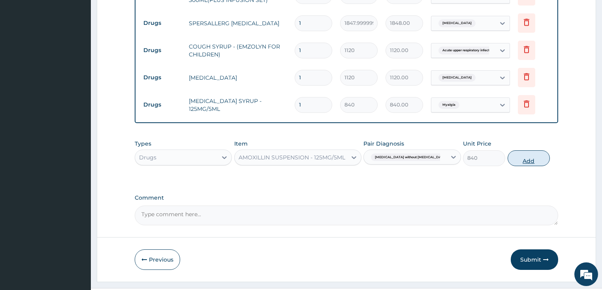
drag, startPoint x: 533, startPoint y: 143, endPoint x: 428, endPoint y: 131, distance: 105.8
click at [533, 151] on button "Add" at bounding box center [529, 159] width 42 height 16
type input "0"
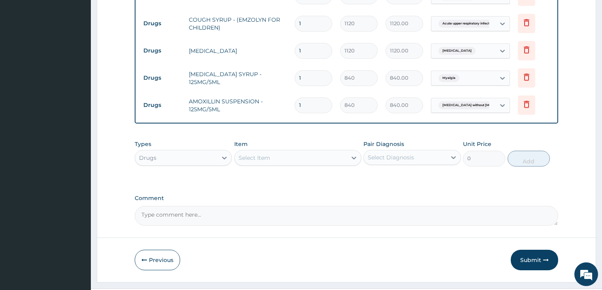
scroll to position [636, 0]
click at [203, 206] on textarea "Comment" at bounding box center [347, 216] width 424 height 20
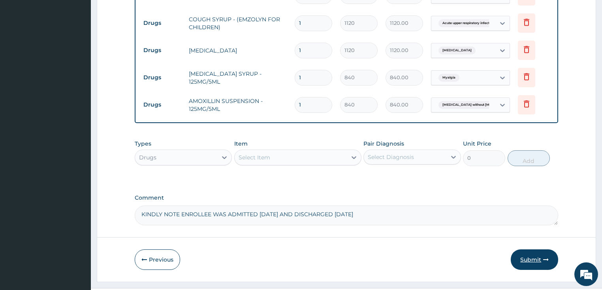
type textarea "KINDLY NOTE ENROLLEE WAS ADMITTED 9/10/2025 AND DISCHARGED 11/10/2025"
drag, startPoint x: 544, startPoint y: 242, endPoint x: 365, endPoint y: 118, distance: 218.0
click at [543, 250] on button "Submit" at bounding box center [534, 260] width 47 height 21
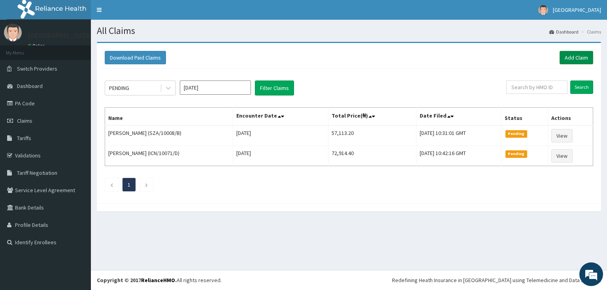
click at [585, 54] on link "Add Claim" at bounding box center [576, 57] width 34 height 13
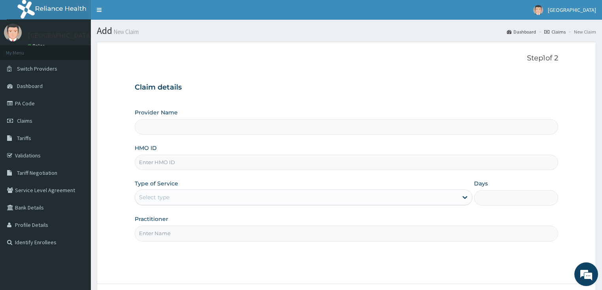
click at [163, 160] on input "HMO ID" at bounding box center [347, 162] width 424 height 15
type input "[GEOGRAPHIC_DATA]"
paste input "SZA/10008/D"
type input "SZA/10008/D"
click at [161, 198] on div "Select type" at bounding box center [154, 198] width 30 height 8
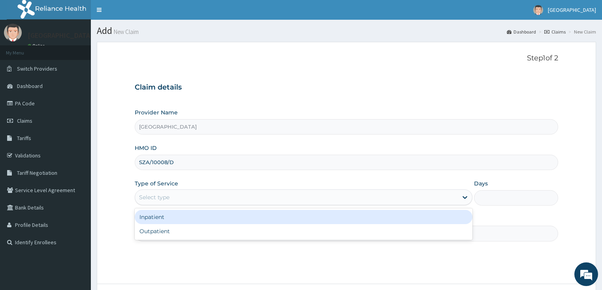
click at [152, 219] on div "Inpatient" at bounding box center [304, 217] width 338 height 14
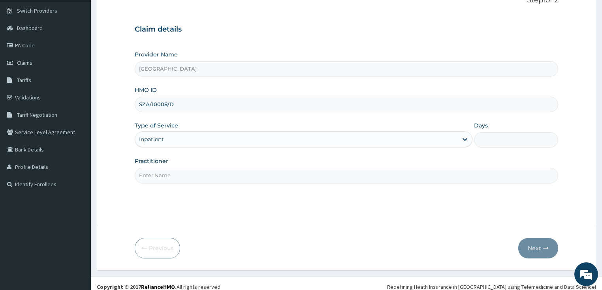
scroll to position [64, 0]
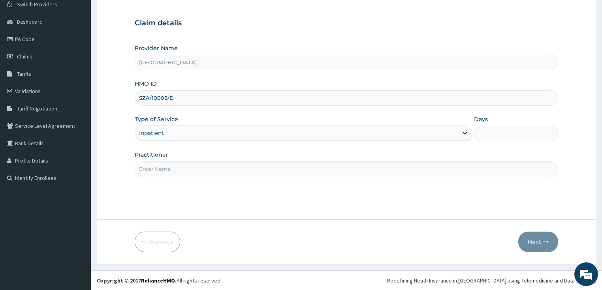
click at [165, 170] on input "Practitioner" at bounding box center [347, 169] width 424 height 15
type input "DR SHOKOYA"
drag, startPoint x: 496, startPoint y: 138, endPoint x: 498, endPoint y: 143, distance: 4.6
click at [496, 138] on input "Days" at bounding box center [516, 133] width 85 height 15
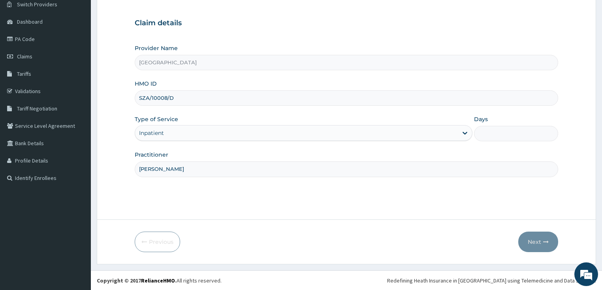
type input "2"
click at [540, 241] on button "Next" at bounding box center [538, 242] width 40 height 21
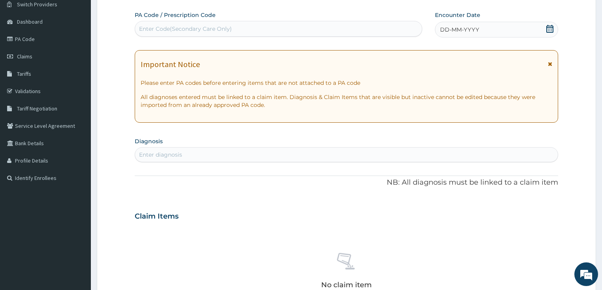
click at [168, 24] on div "Enter Code(Secondary Care Only)" at bounding box center [278, 29] width 287 height 13
paste input "PA/B07197"
type input "PA/B07197"
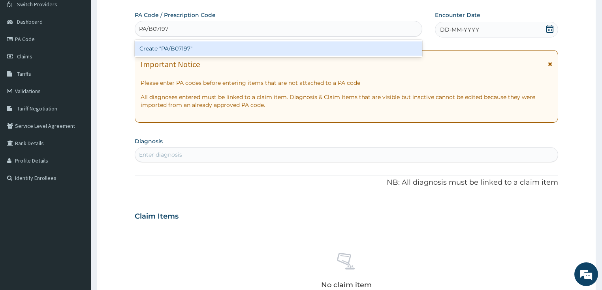
click at [177, 50] on div "Create "PA/B07197"" at bounding box center [279, 48] width 288 height 14
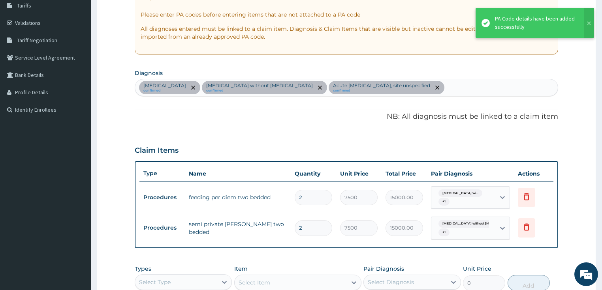
scroll to position [141, 0]
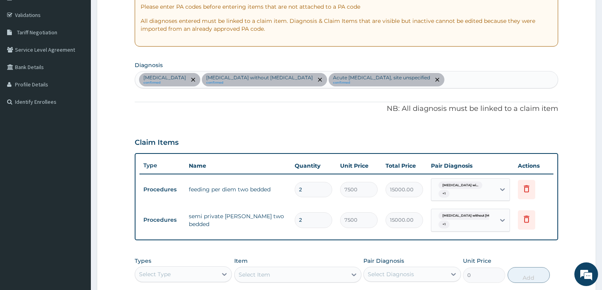
click at [514, 79] on div "Plasmodium malariae malaria without complication confirmed Sepsis without septi…" at bounding box center [346, 80] width 423 height 17
type input "MYALGIA"
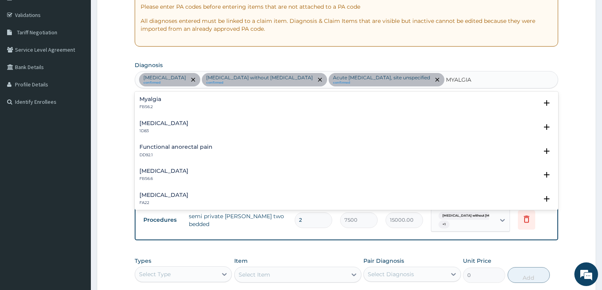
click at [143, 106] on p "FB56.2" at bounding box center [150, 107] width 22 height 6
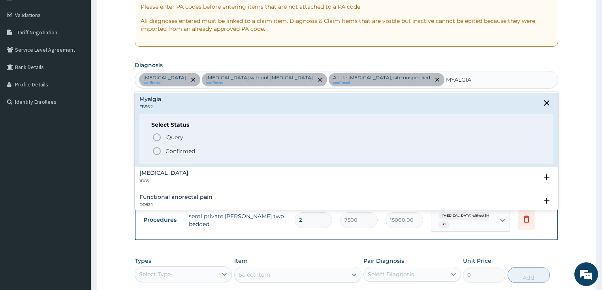
click at [159, 149] on circle "status option filled" at bounding box center [156, 151] width 7 height 7
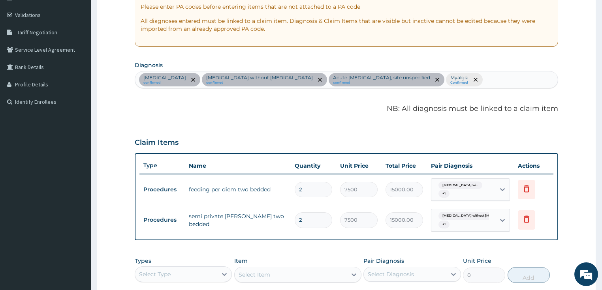
click at [544, 84] on div "Plasmodium malariae malaria without complication confirmed Sepsis without septi…" at bounding box center [346, 80] width 423 height 17
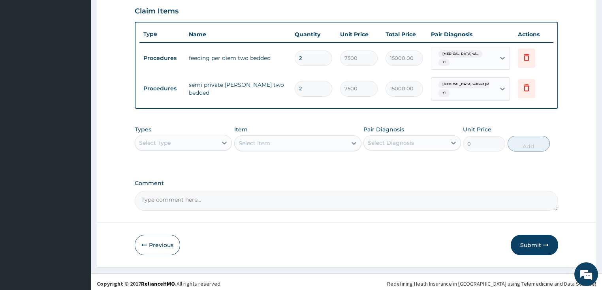
scroll to position [274, 0]
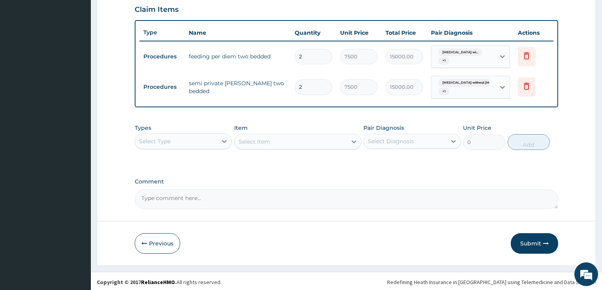
click at [174, 141] on div "Select Type" at bounding box center [176, 141] width 83 height 13
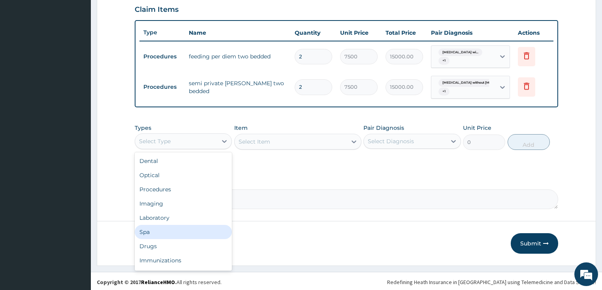
scroll to position [27, 0]
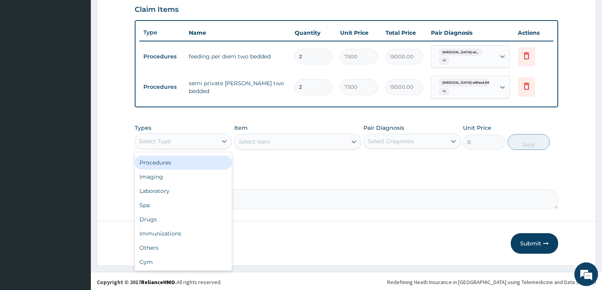
click at [164, 158] on div "Procedures" at bounding box center [184, 163] width 98 height 14
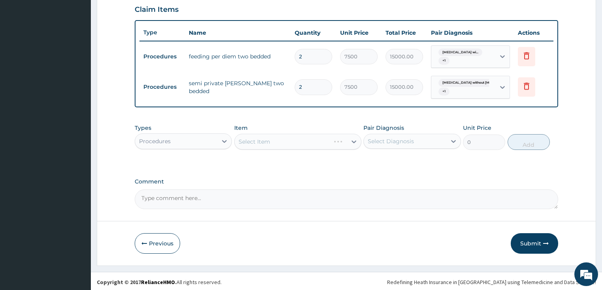
click at [288, 139] on div "Select Item" at bounding box center [297, 142] width 127 height 16
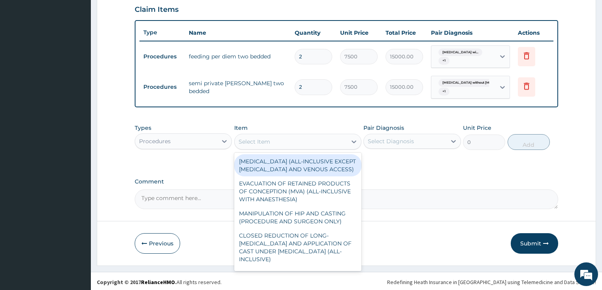
click at [298, 137] on div "Select Item" at bounding box center [291, 142] width 112 height 13
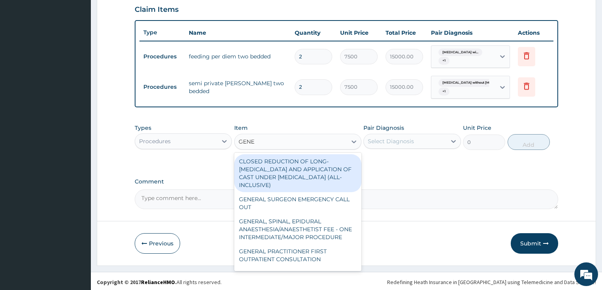
type input "GENER"
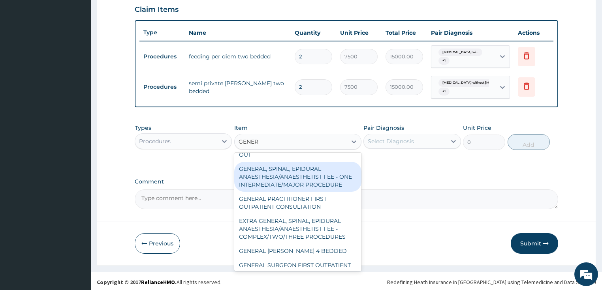
scroll to position [63, 0]
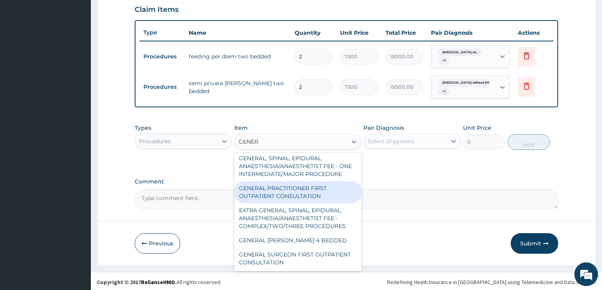
click at [305, 198] on div "GENERAL PRACTITIONER FIRST OUTPATIENT CONSULTATION" at bounding box center [297, 192] width 127 height 22
type input "3750"
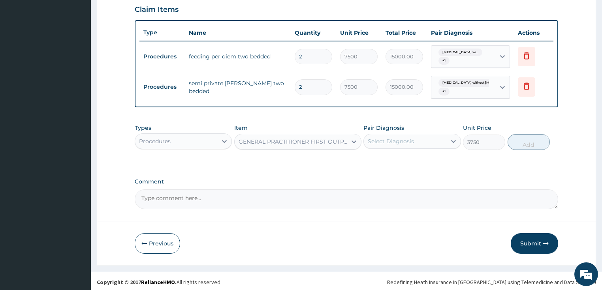
click at [418, 140] on div "Select Diagnosis" at bounding box center [405, 141] width 83 height 13
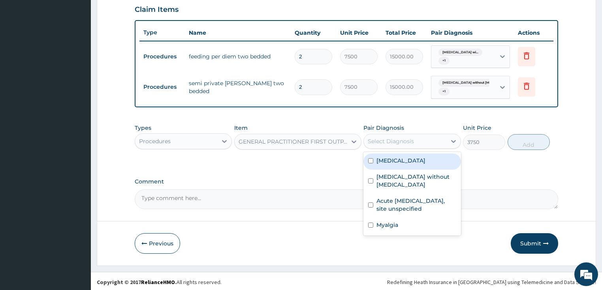
click at [418, 162] on label "Plasmodium malariae malaria without complication" at bounding box center [400, 161] width 49 height 8
checkbox input "true"
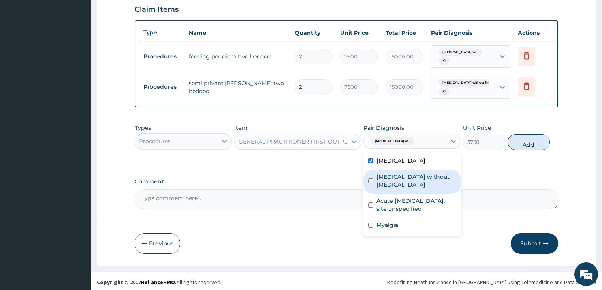
click at [441, 194] on div "Sepsis without septic shock" at bounding box center [412, 182] width 98 height 24
checkbox input "true"
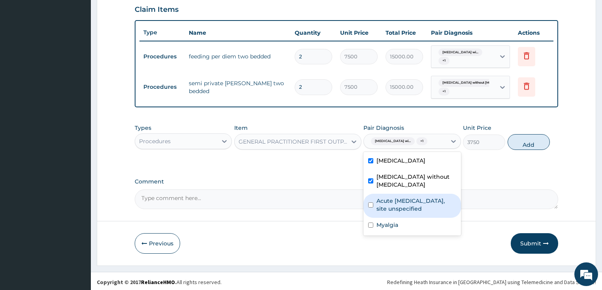
click at [416, 213] on label "Acute upper respiratory infection, site unspecified" at bounding box center [416, 205] width 80 height 16
checkbox input "true"
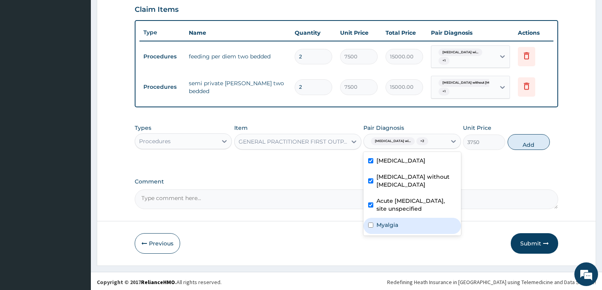
drag, startPoint x: 399, startPoint y: 240, endPoint x: 406, endPoint y: 235, distance: 9.1
click at [399, 234] on div "Myalgia" at bounding box center [412, 226] width 98 height 16
checkbox input "true"
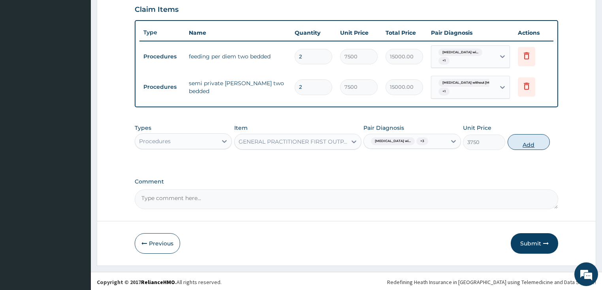
click at [534, 145] on button "Add" at bounding box center [529, 142] width 42 height 16
type input "0"
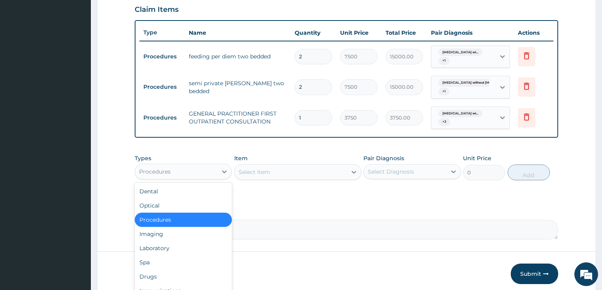
click at [202, 167] on div "Procedures" at bounding box center [176, 172] width 83 height 13
click at [169, 248] on div "Laboratory" at bounding box center [184, 248] width 98 height 14
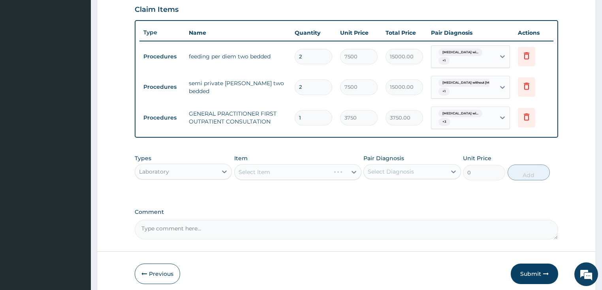
click at [299, 171] on div "Select Item" at bounding box center [297, 172] width 127 height 16
click at [299, 171] on div "Select Item" at bounding box center [291, 172] width 112 height 13
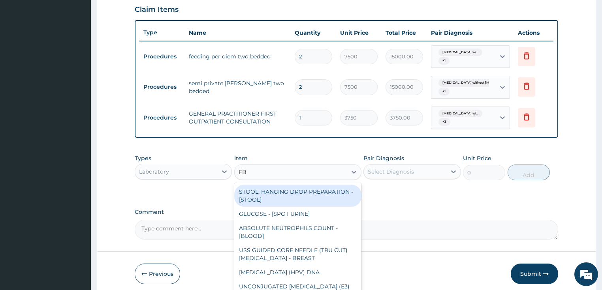
type input "FBC"
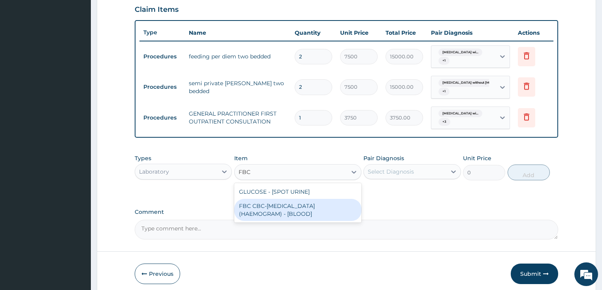
drag, startPoint x: 287, startPoint y: 205, endPoint x: 360, endPoint y: 172, distance: 80.6
click at [288, 205] on div "FBC CBC-COMPLETE BLOOD COUNT (HAEMOGRAM) - [BLOOD]" at bounding box center [297, 210] width 127 height 22
type input "5000"
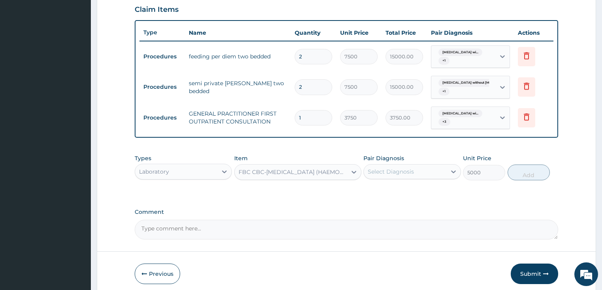
click at [386, 170] on div "Select Diagnosis" at bounding box center [391, 172] width 46 height 8
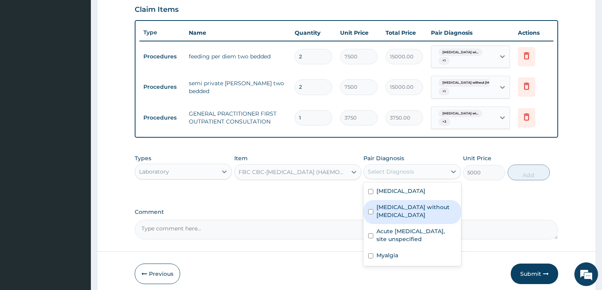
click at [405, 219] on label "Sepsis without septic shock" at bounding box center [416, 211] width 80 height 16
checkbox input "true"
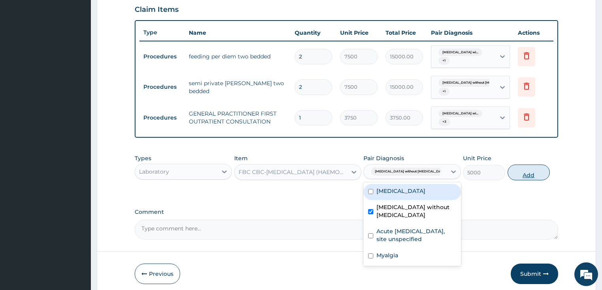
click at [530, 175] on button "Add" at bounding box center [529, 173] width 42 height 16
type input "0"
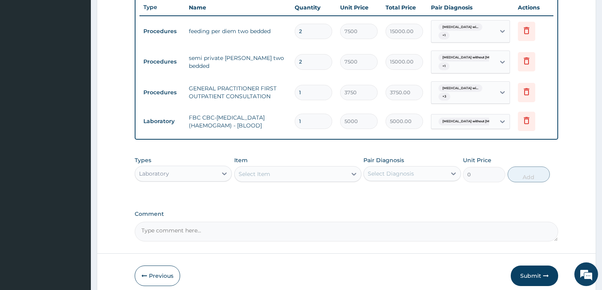
scroll to position [332, 0]
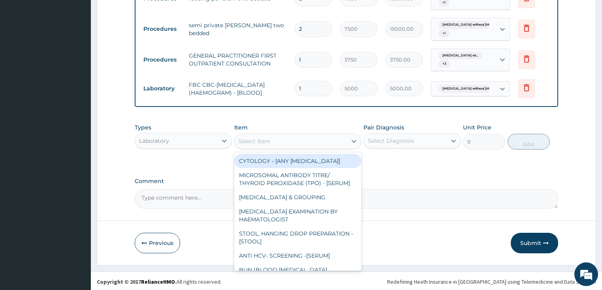
click at [275, 139] on div "Select Item" at bounding box center [291, 141] width 112 height 13
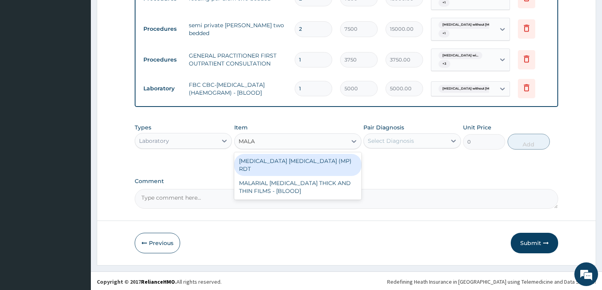
type input "MALAR"
click at [286, 159] on div "MALARIA PARASITE (MP) RDT" at bounding box center [297, 165] width 127 height 22
type input "2000"
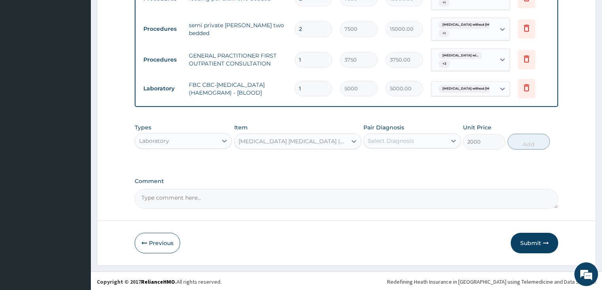
click at [384, 141] on div "Select Diagnosis" at bounding box center [391, 141] width 46 height 8
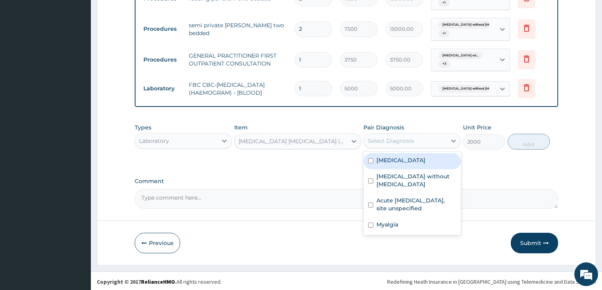
click at [409, 164] on label "Plasmodium malariae malaria without complication" at bounding box center [400, 160] width 49 height 8
checkbox input "true"
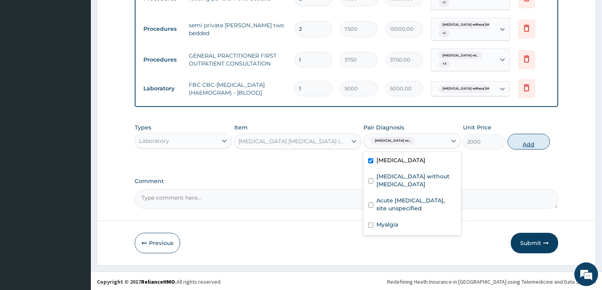
click at [535, 143] on button "Add" at bounding box center [529, 142] width 42 height 16
type input "0"
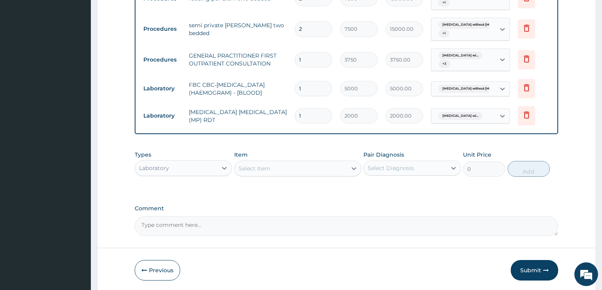
click at [188, 162] on div "Laboratory" at bounding box center [176, 168] width 83 height 13
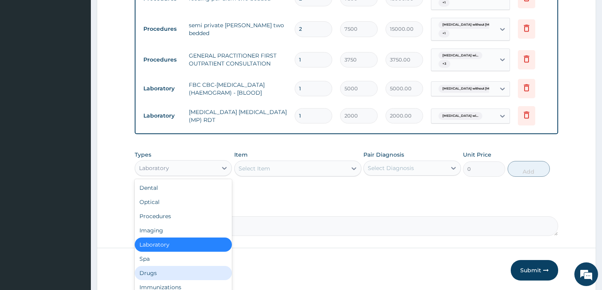
click at [160, 269] on div "Drugs" at bounding box center [184, 273] width 98 height 14
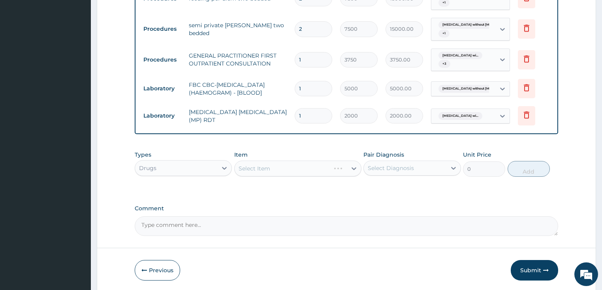
click at [270, 166] on div "Select Item" at bounding box center [297, 169] width 127 height 16
click at [281, 169] on div "Select Item" at bounding box center [297, 169] width 127 height 16
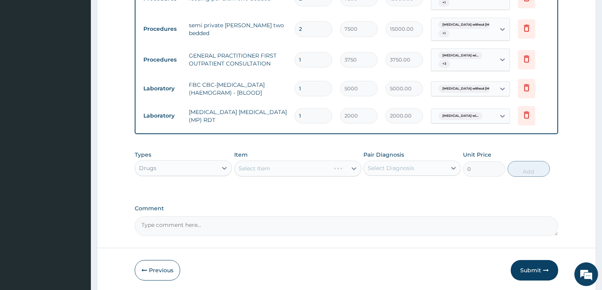
click at [290, 164] on div "Select Item" at bounding box center [297, 169] width 127 height 16
click at [335, 162] on div "Select Item" at bounding box center [297, 169] width 127 height 16
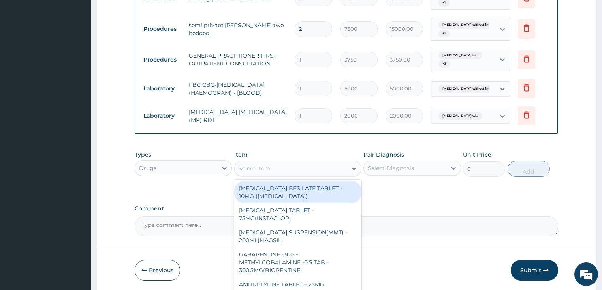
click at [327, 165] on div "Select Item" at bounding box center [291, 168] width 112 height 13
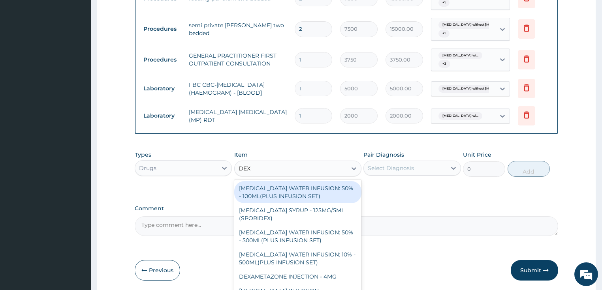
type input "DEXT"
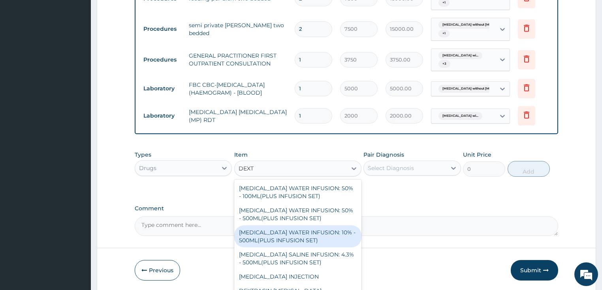
click at [316, 242] on div "DEXTROSE WATER INFUSION: 10% - 500ML(PLUS INFUSION SET)" at bounding box center [297, 237] width 127 height 22
type input "1092"
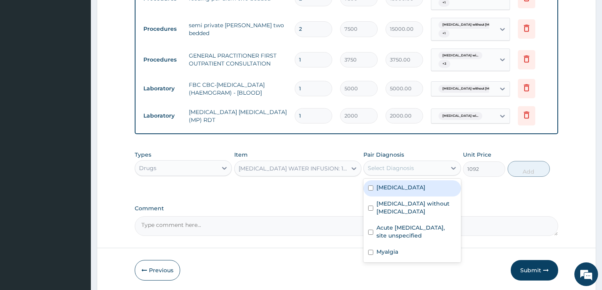
click at [399, 166] on div "Select Diagnosis" at bounding box center [391, 168] width 46 height 8
click at [399, 192] on label "Plasmodium malariae malaria without complication" at bounding box center [400, 188] width 49 height 8
checkbox input "true"
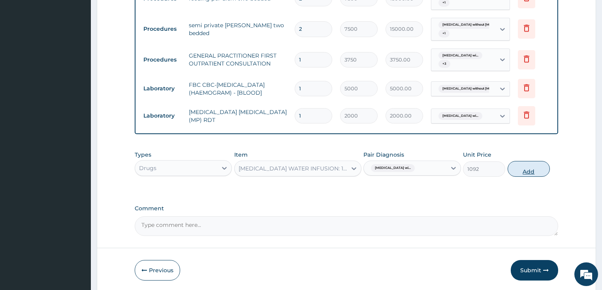
click at [526, 171] on button "Add" at bounding box center [529, 169] width 42 height 16
type input "0"
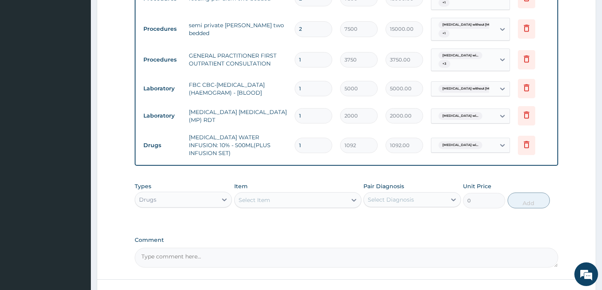
type input "0.00"
type input "3"
type input "3276.00"
type input "3"
click at [253, 196] on div "Select Item" at bounding box center [255, 200] width 32 height 8
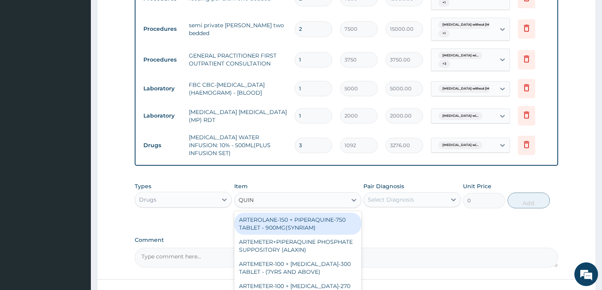
type input "QUINI"
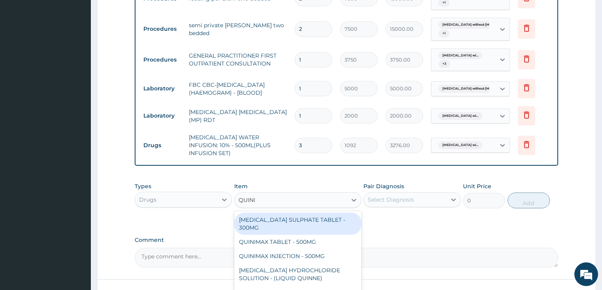
scroll to position [386, 0]
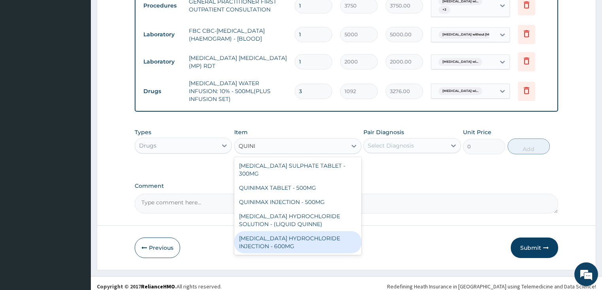
click at [315, 231] on div "QUININE HYDROCHLORIDE INJECTION - 600MG" at bounding box center [297, 242] width 127 height 22
type input "218.39999999999998"
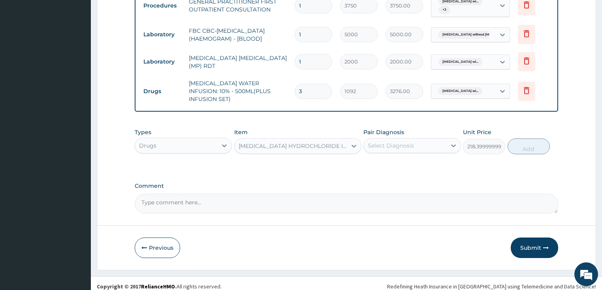
click at [391, 142] on div "Select Diagnosis" at bounding box center [391, 146] width 46 height 8
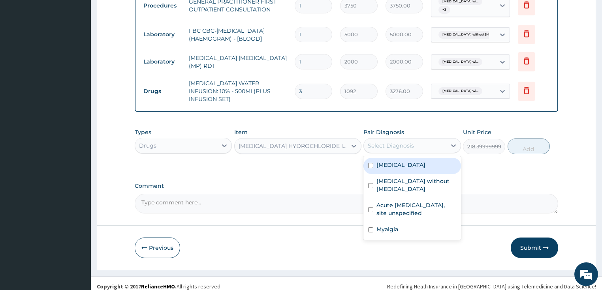
click at [403, 168] on label "Plasmodium malariae malaria without complication" at bounding box center [400, 165] width 49 height 8
checkbox input "true"
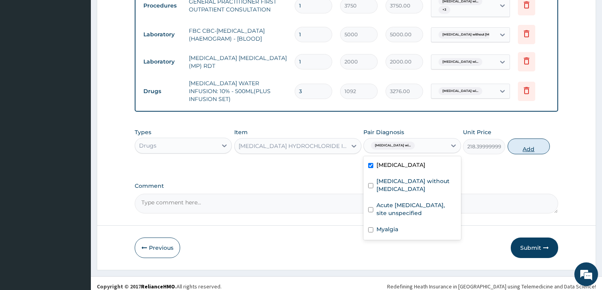
click at [529, 139] on button "Add" at bounding box center [529, 147] width 42 height 16
type input "0"
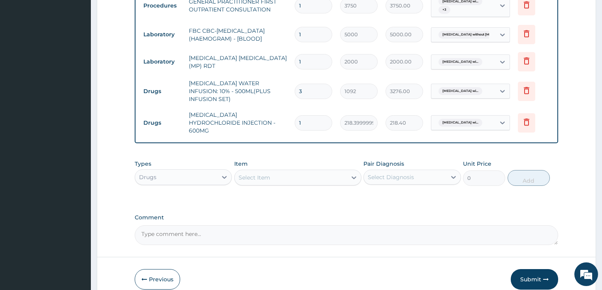
type input "0.00"
type input "3"
type input "655.20"
type input "3"
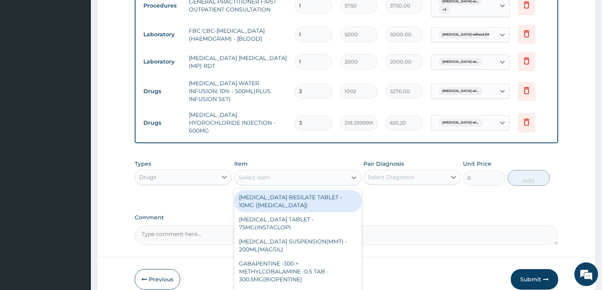
click at [259, 174] on div "Select Item" at bounding box center [255, 178] width 32 height 8
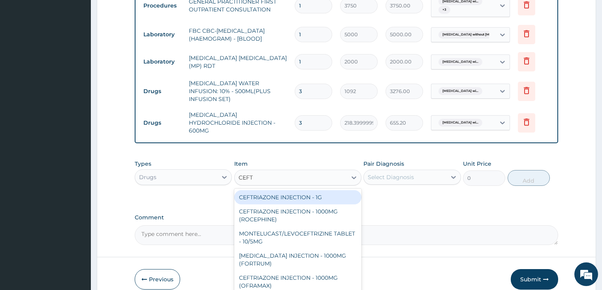
type input "CEFTR"
click at [256, 190] on div "CEFTRIAZONE INJECTION - 1G" at bounding box center [297, 197] width 127 height 14
type input "1652"
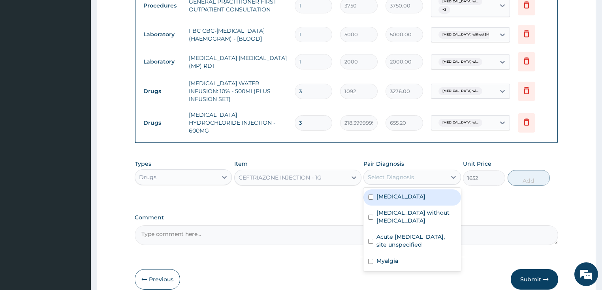
click at [387, 173] on div "Select Diagnosis" at bounding box center [391, 177] width 46 height 8
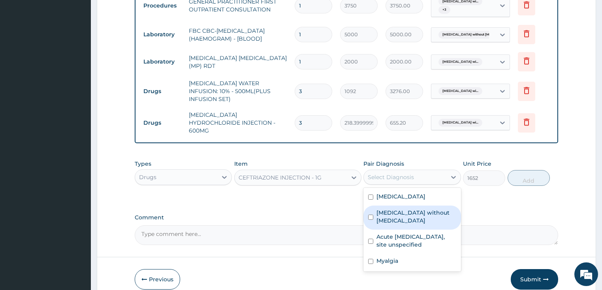
click at [397, 217] on label "Sepsis without septic shock" at bounding box center [416, 217] width 80 height 16
checkbox input "true"
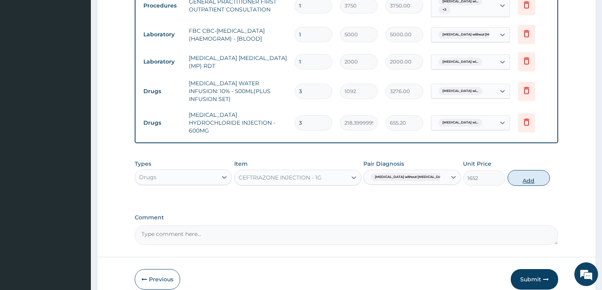
click at [515, 170] on button "Add" at bounding box center [529, 178] width 42 height 16
type input "0"
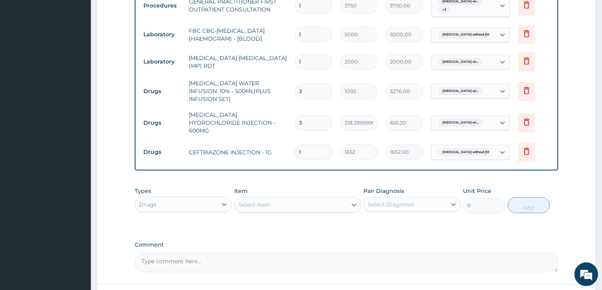
type input "0.00"
type input "4"
type input "6608.00"
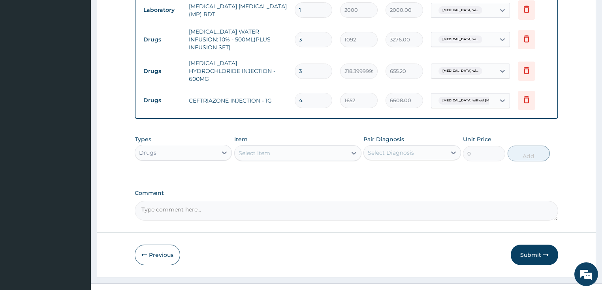
scroll to position [440, 0]
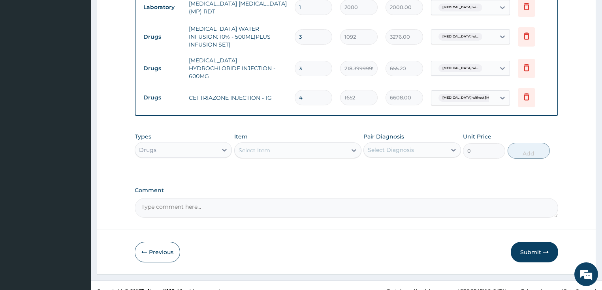
type input "4"
click at [270, 144] on div "Select Item" at bounding box center [291, 150] width 112 height 13
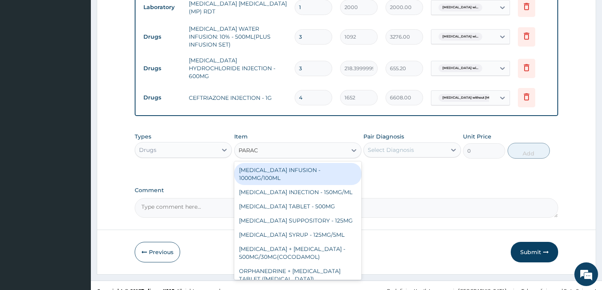
type input "PARACE"
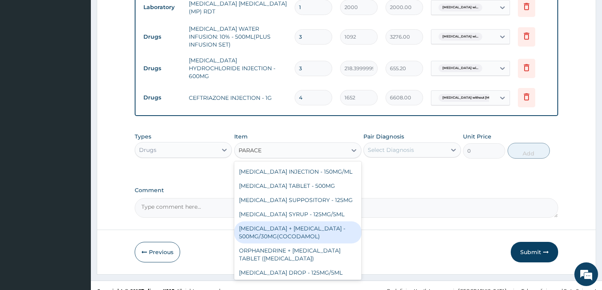
scroll to position [0, 0]
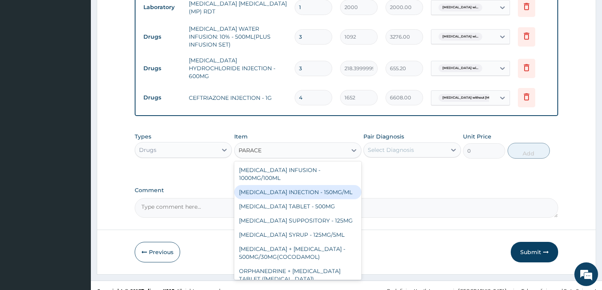
click at [267, 185] on div "PARACETAMOL INJECTION - 150MG/ML" at bounding box center [297, 192] width 127 height 14
type input "560"
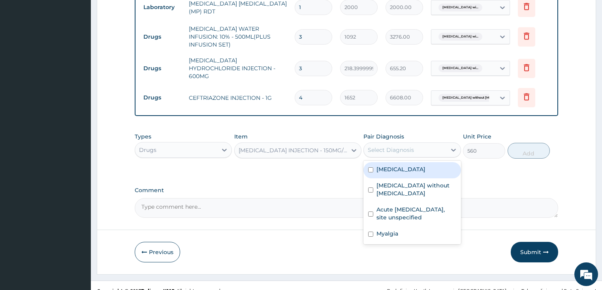
click at [397, 146] on div "Select Diagnosis" at bounding box center [391, 150] width 46 height 8
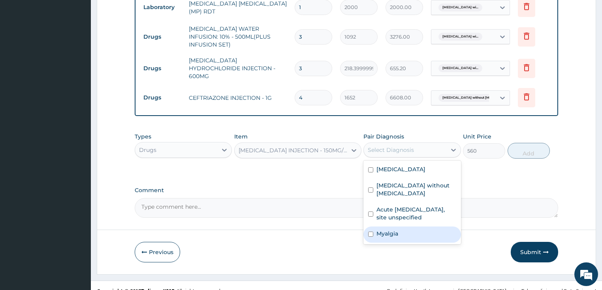
click at [401, 233] on div "Myalgia" at bounding box center [412, 235] width 98 height 16
checkbox input "true"
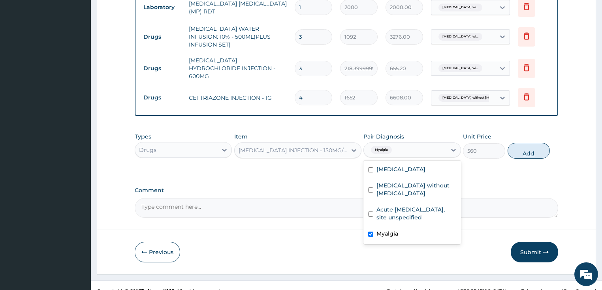
click at [529, 144] on button "Add" at bounding box center [529, 151] width 42 height 16
type input "0"
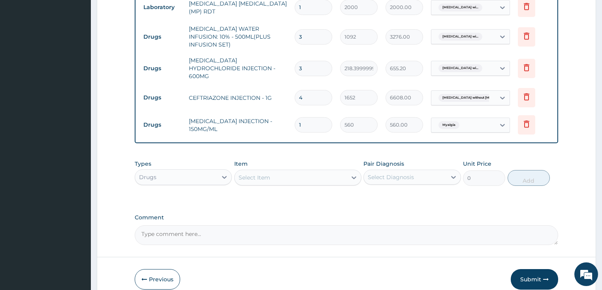
type input "12"
type input "6720.00"
type input "12"
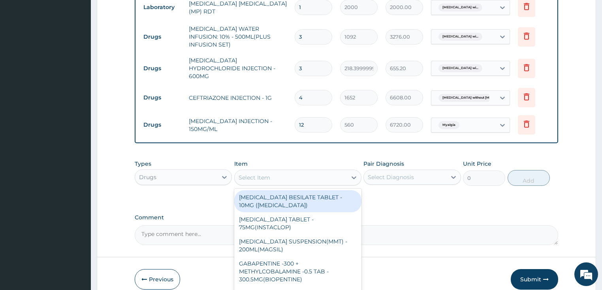
click at [263, 174] on div "Select Item" at bounding box center [255, 178] width 32 height 8
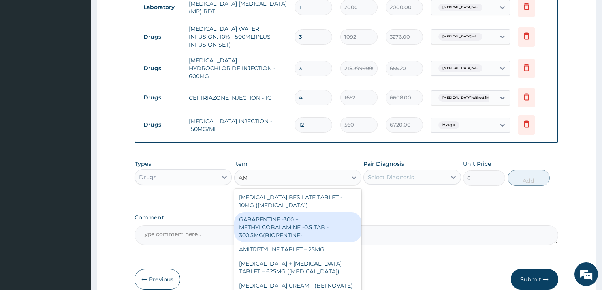
type input "A"
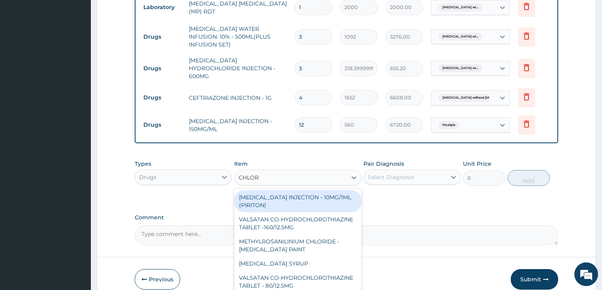
type input "CHLORP"
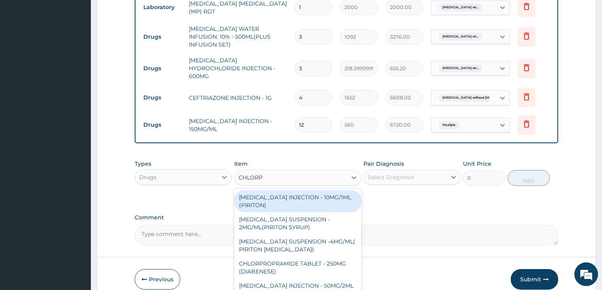
click at [283, 194] on div "CHLORPHENIRAMINE INJECTION - 10MG/1ML (PIRITON)" at bounding box center [297, 201] width 127 height 22
type input "364"
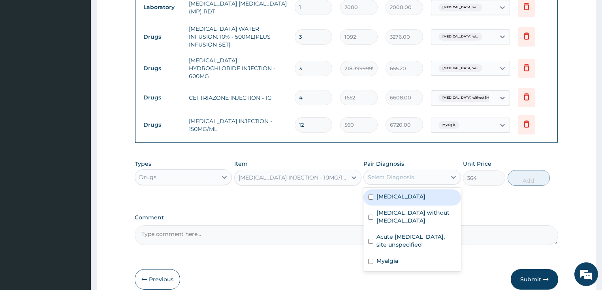
click at [373, 173] on div "Select Diagnosis" at bounding box center [391, 177] width 46 height 8
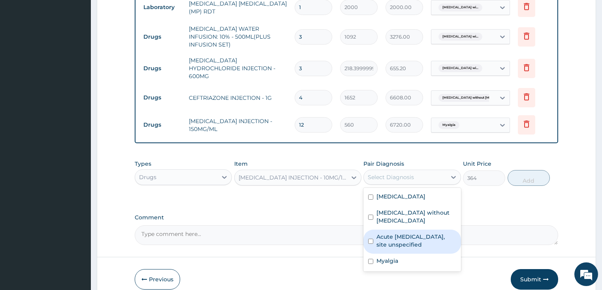
click at [394, 242] on label "Acute upper respiratory infection, site unspecified" at bounding box center [416, 241] width 80 height 16
checkbox input "true"
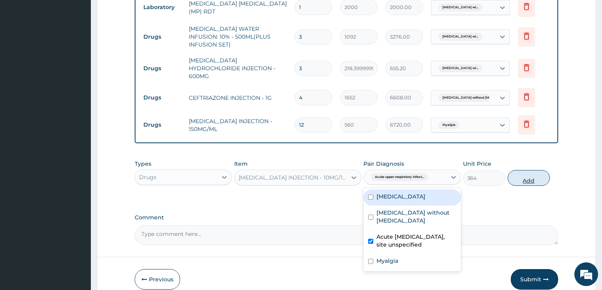
click at [525, 170] on button "Add" at bounding box center [529, 178] width 42 height 16
type input "0"
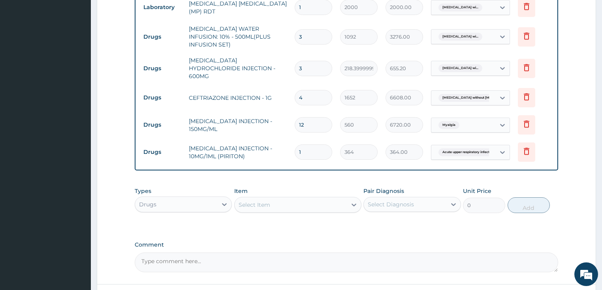
click at [312, 145] on input "1" at bounding box center [314, 152] width 38 height 15
type input "0.00"
type input "4"
type input "1456.00"
type input "4"
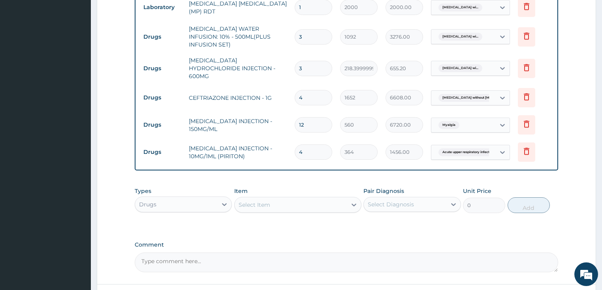
click at [426, 149] on td "1456.00" at bounding box center [404, 152] width 45 height 23
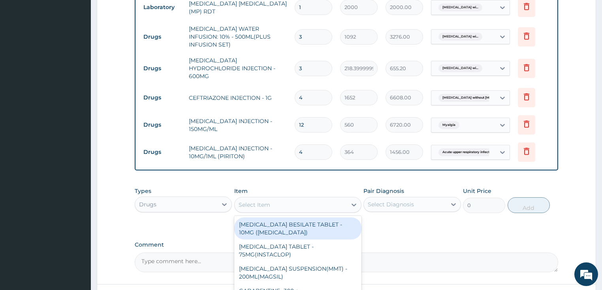
click at [273, 199] on div "Select Item" at bounding box center [291, 205] width 112 height 13
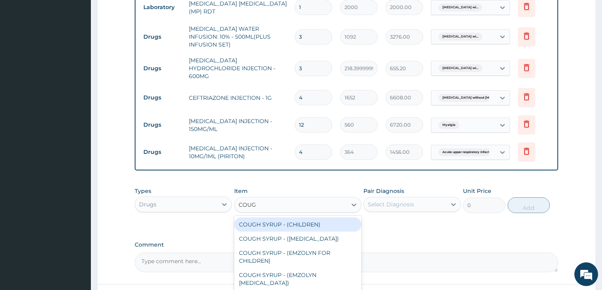
type input "COUGH"
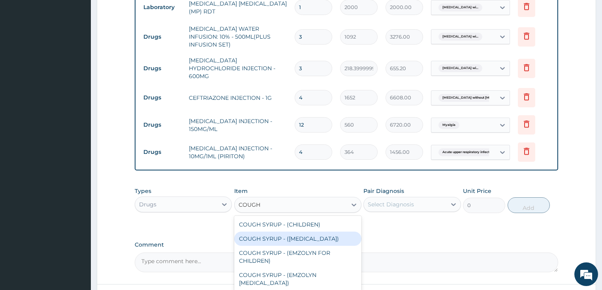
click at [310, 232] on div "COUGH SYRUP - (EXPECTORANT)" at bounding box center [297, 239] width 127 height 14
type input "1120"
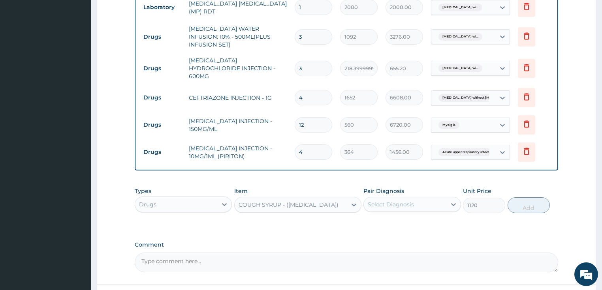
click at [408, 198] on div "Select Diagnosis" at bounding box center [405, 204] width 83 height 13
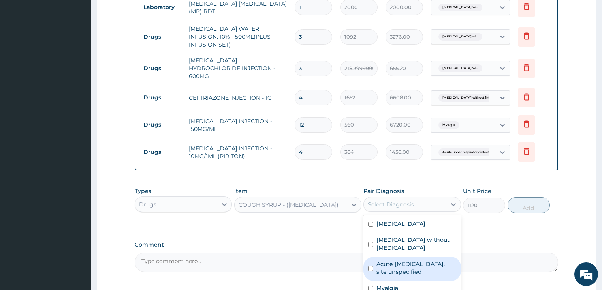
click at [403, 270] on label "Acute upper respiratory infection, site unspecified" at bounding box center [416, 268] width 80 height 16
checkbox input "true"
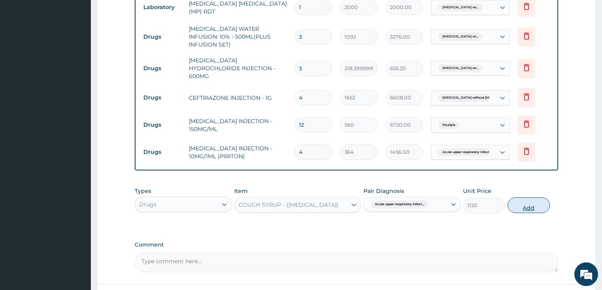
click at [536, 198] on button "Add" at bounding box center [529, 206] width 42 height 16
type input "0"
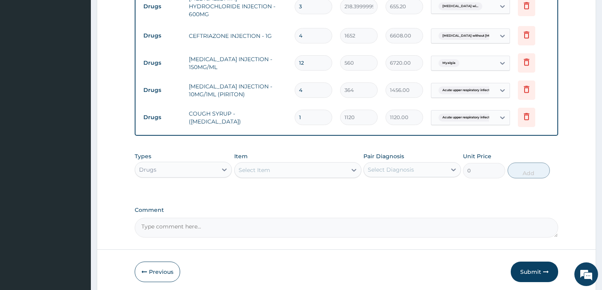
scroll to position [504, 0]
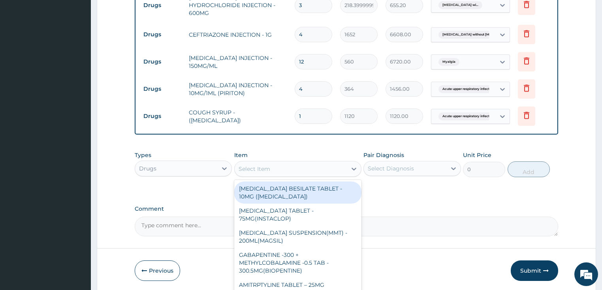
click at [308, 163] on div "Select Item" at bounding box center [291, 169] width 112 height 13
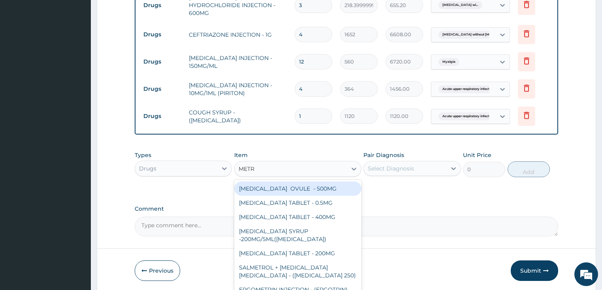
type input "METRO"
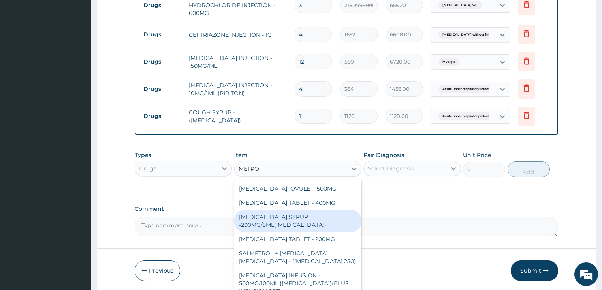
scroll to position [2, 0]
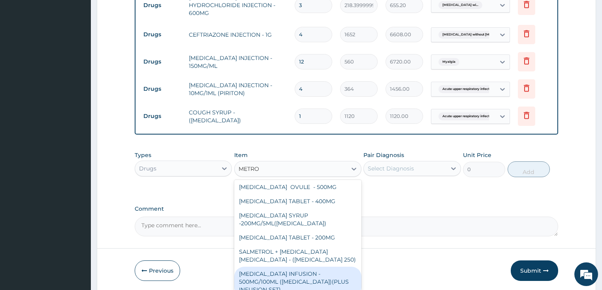
click at [321, 267] on div "METRONIDAZOLE INFUSION - 500MG/100ML (FLAGYL)(PLUS INFUSION SET)" at bounding box center [297, 282] width 127 height 30
type input "923.9999999999999"
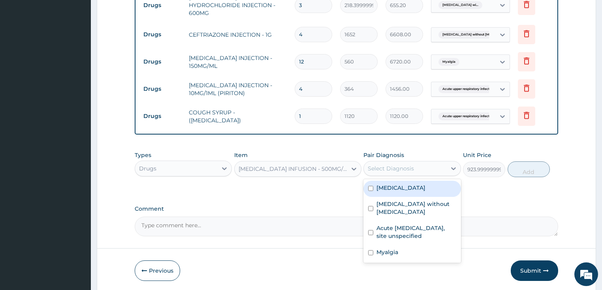
click at [401, 165] on div "Select Diagnosis" at bounding box center [391, 169] width 46 height 8
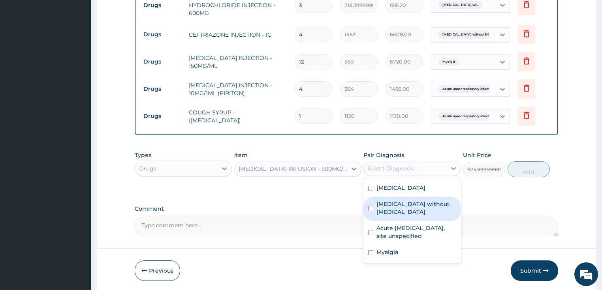
click at [418, 214] on div "Sepsis without septic shock" at bounding box center [412, 209] width 98 height 24
checkbox input "true"
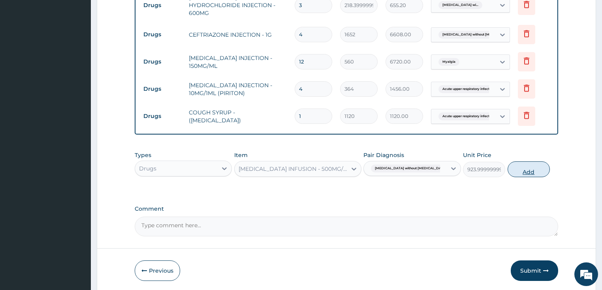
click at [535, 162] on button "Add" at bounding box center [529, 170] width 42 height 16
type input "0"
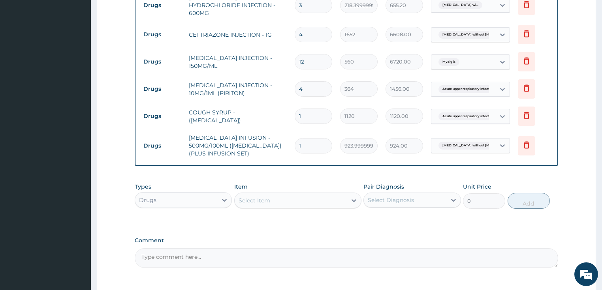
type input "0.00"
type input "6"
type input "5544.00"
type input "6"
click at [395, 144] on td "5544.00" at bounding box center [404, 145] width 45 height 23
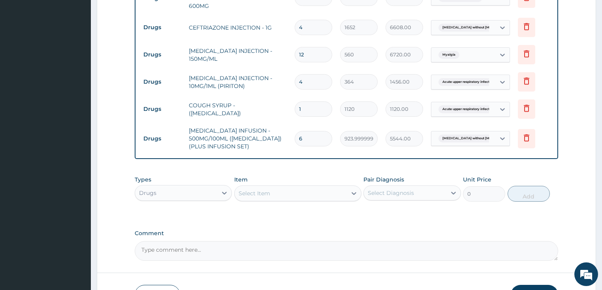
scroll to position [553, 0]
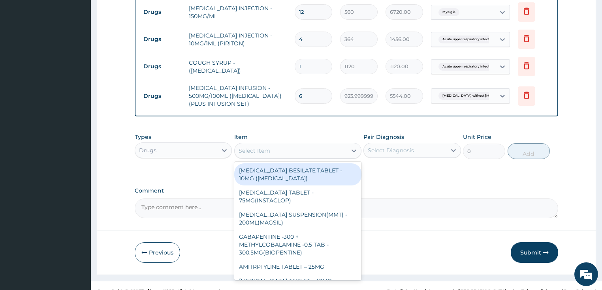
click at [267, 147] on div "Select Item" at bounding box center [255, 151] width 32 height 8
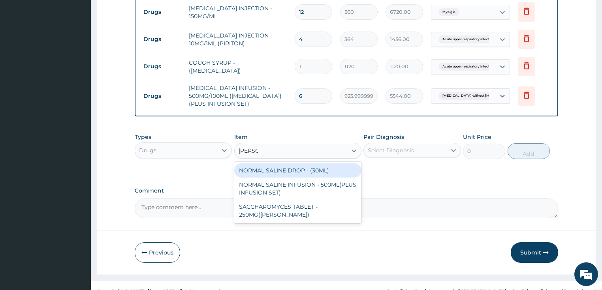
type input "NORMAL"
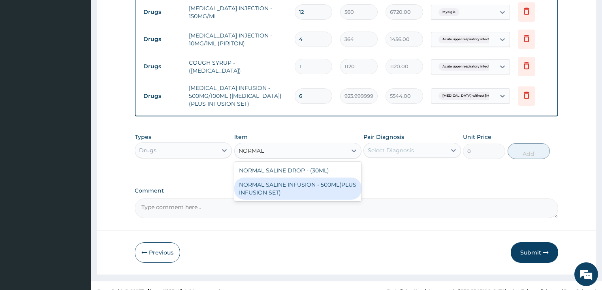
click at [286, 178] on div "NORMAL SALINE INFUSION - 500ML(PLUS INFUSION SET)" at bounding box center [297, 189] width 127 height 22
type input "1092"
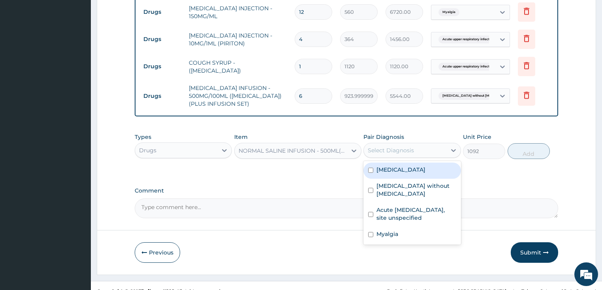
click at [399, 147] on div "Select Diagnosis" at bounding box center [391, 151] width 46 height 8
click at [408, 168] on label "Plasmodium malariae malaria without complication" at bounding box center [400, 170] width 49 height 8
checkbox input "true"
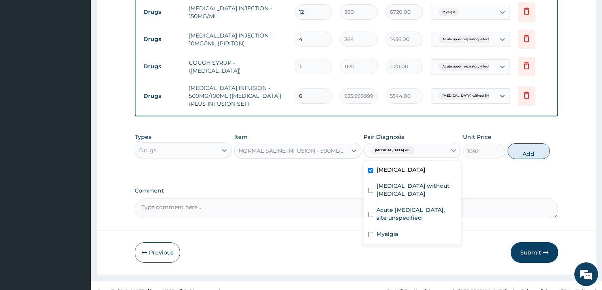
drag, startPoint x: 544, startPoint y: 138, endPoint x: 499, endPoint y: 134, distance: 44.9
click at [543, 143] on button "Add" at bounding box center [529, 151] width 42 height 16
type input "0"
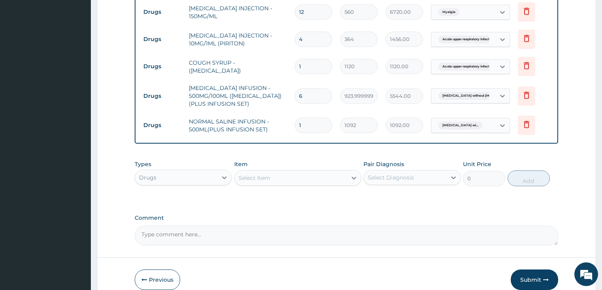
click at [313, 120] on input "1" at bounding box center [314, 125] width 38 height 15
type input "0.00"
type input "2"
type input "2184.00"
type input "2"
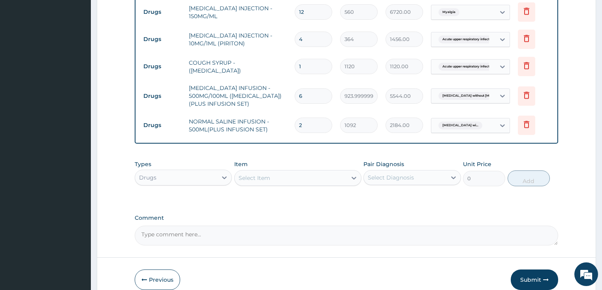
drag, startPoint x: 330, startPoint y: 201, endPoint x: 254, endPoint y: 145, distance: 94.4
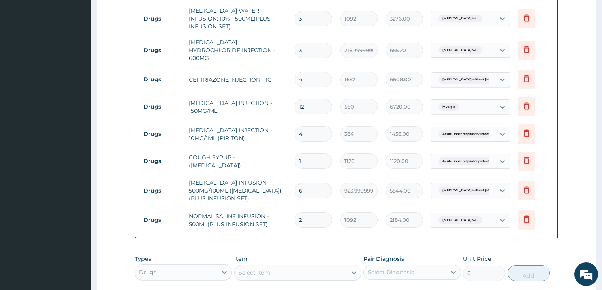
scroll to position [581, 0]
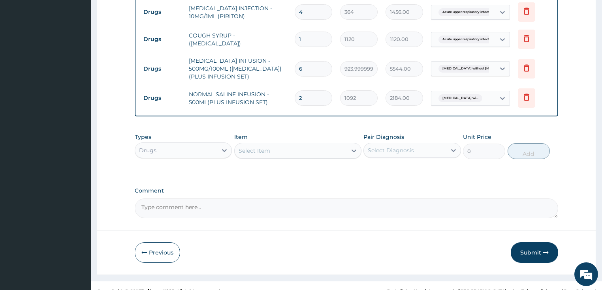
click at [188, 202] on textarea "Comment" at bounding box center [347, 209] width 424 height 20
type textarea "KINDLY APPROVE AS ENROLLEE WAS ADMITTED 9/10/2025 AND DISCHARGED 11/10/2025"
drag, startPoint x: 187, startPoint y: 202, endPoint x: 309, endPoint y: 170, distance: 125.4
click at [280, 145] on div "Select Item" at bounding box center [291, 151] width 112 height 13
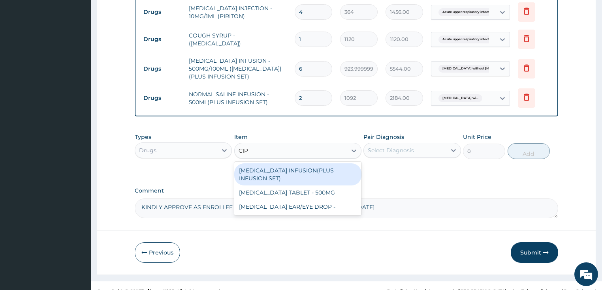
type input "CIPR"
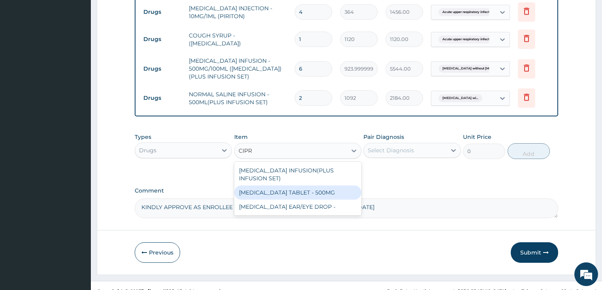
click at [306, 186] on div "CIPROFLOXACIN TABLET - 500MG" at bounding box center [297, 193] width 127 height 14
type input "196"
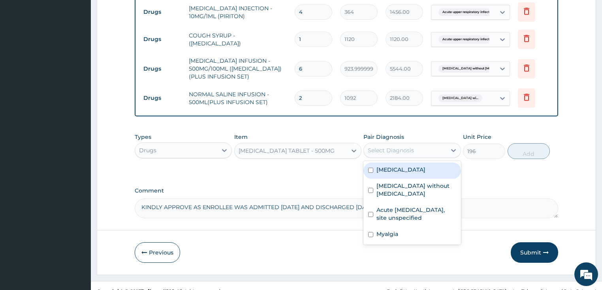
click at [395, 147] on div "Select Diagnosis" at bounding box center [391, 151] width 46 height 8
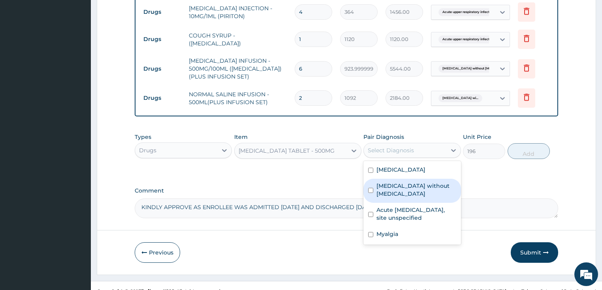
click at [414, 192] on label "Sepsis without septic shock" at bounding box center [416, 190] width 80 height 16
checkbox input "true"
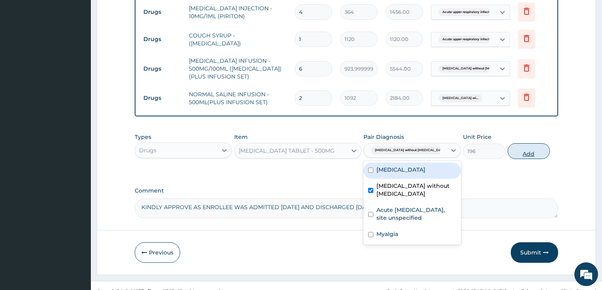
click at [523, 145] on button "Add" at bounding box center [529, 151] width 42 height 16
type input "0"
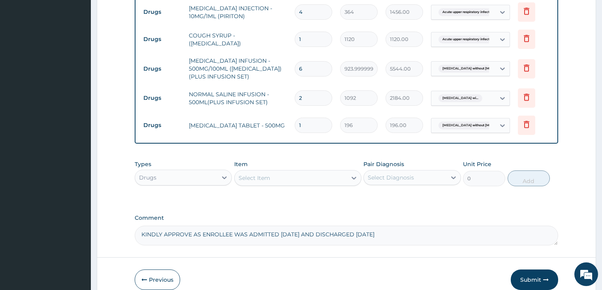
type input "10"
type input "1960.00"
type input "10"
click at [279, 172] on div "Select Item" at bounding box center [291, 178] width 112 height 13
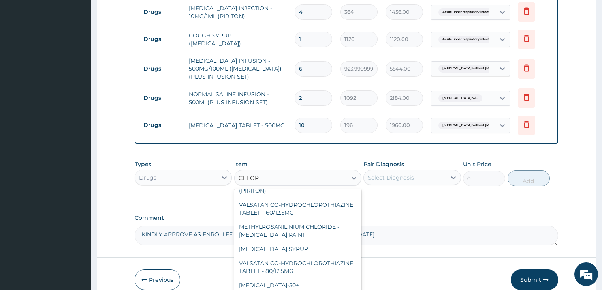
scroll to position [0, 0]
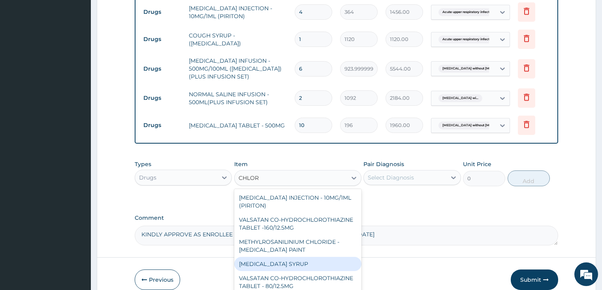
type input "CHLORP"
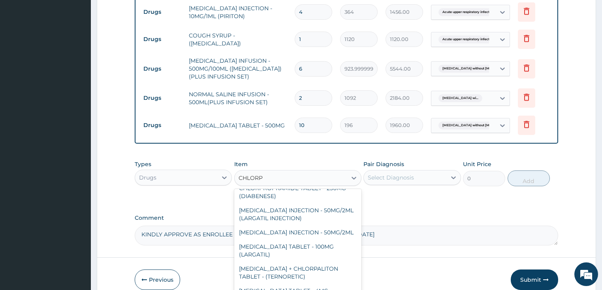
scroll to position [84, 0]
click at [310, 284] on div "CHLORPHENIRAMINE TABLET - 4MG (PIRITON)" at bounding box center [297, 295] width 127 height 22
type input "22.4"
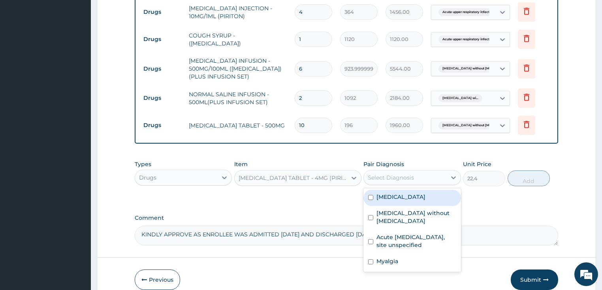
click at [395, 174] on div "Select Diagnosis" at bounding box center [391, 178] width 46 height 8
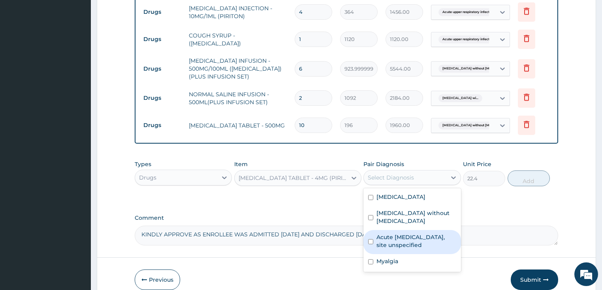
click at [412, 239] on label "Acute upper respiratory infection, site unspecified" at bounding box center [416, 241] width 80 height 16
checkbox input "true"
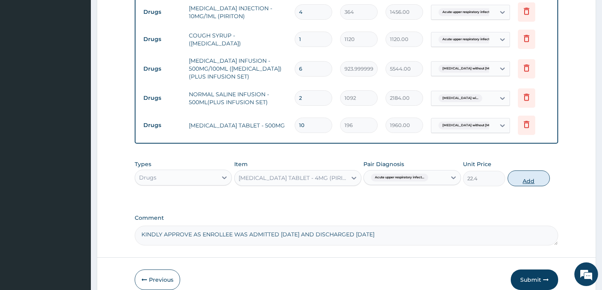
click at [521, 171] on button "Add" at bounding box center [529, 179] width 42 height 16
type input "0"
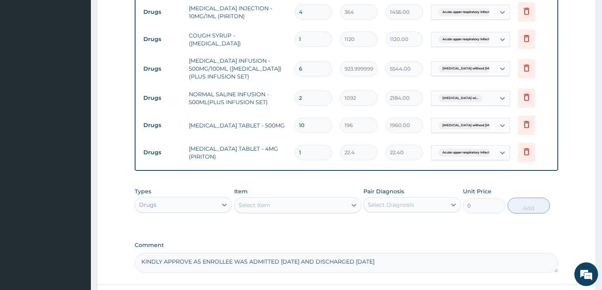
type input "0.00"
type input "5"
type input "112.00"
type input "5"
click at [271, 199] on div "Select Item" at bounding box center [291, 205] width 112 height 13
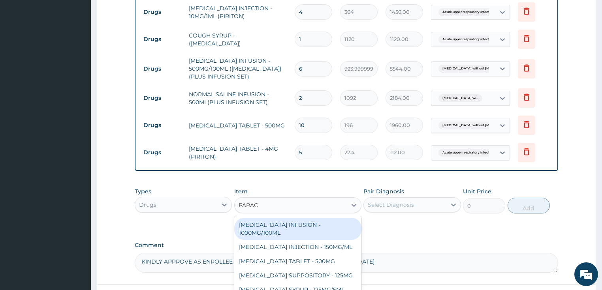
type input "PARACE"
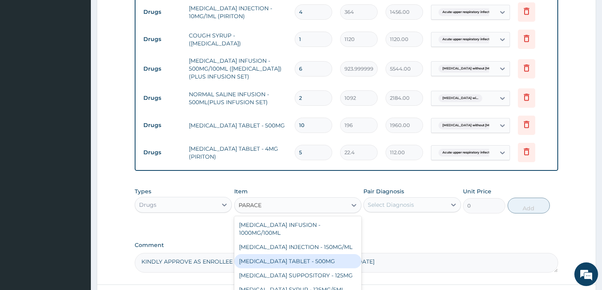
click at [310, 254] on div "PARACETAMOL TABLET - 500MG" at bounding box center [297, 261] width 127 height 14
type input "33.599999999999994"
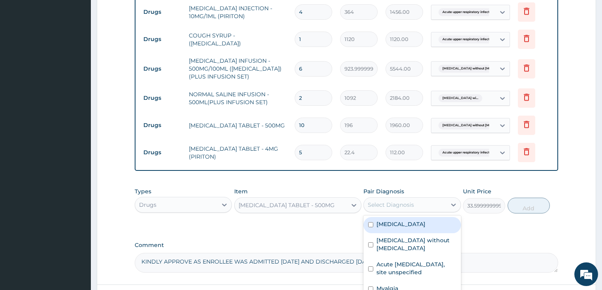
click at [412, 201] on div "Select Diagnosis" at bounding box center [391, 205] width 46 height 8
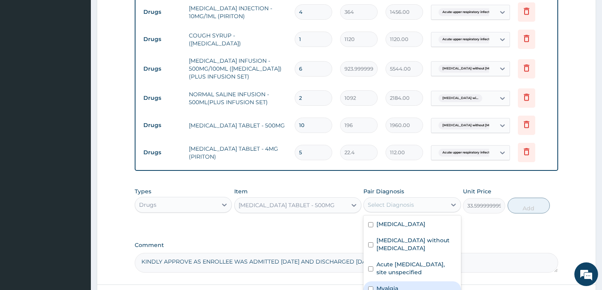
click at [401, 282] on div "Myalgia" at bounding box center [412, 290] width 98 height 16
checkbox input "true"
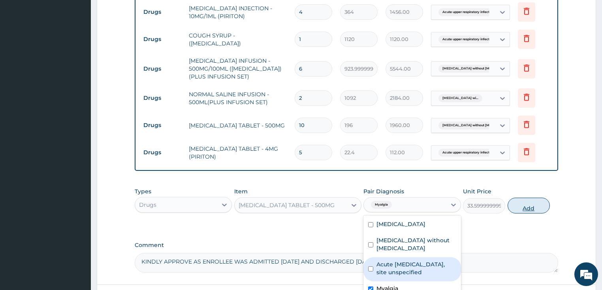
click at [525, 198] on button "Add" at bounding box center [529, 206] width 42 height 16
type input "0"
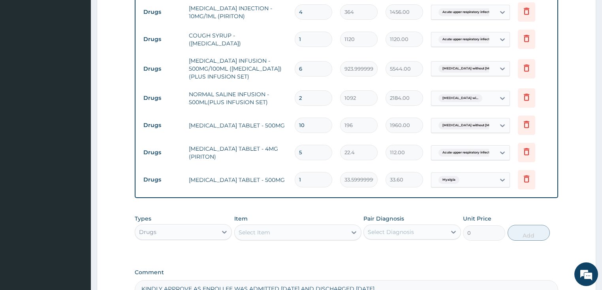
click at [319, 172] on input "1" at bounding box center [314, 179] width 38 height 15
type input "18"
type input "604.80"
type input "18"
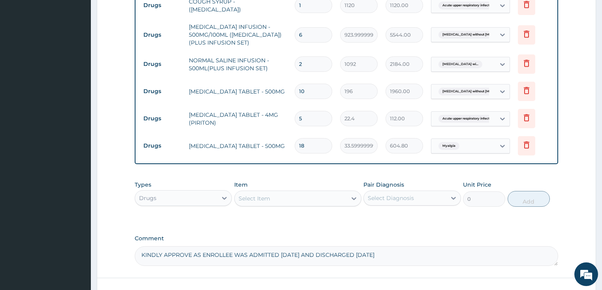
scroll to position [662, 0]
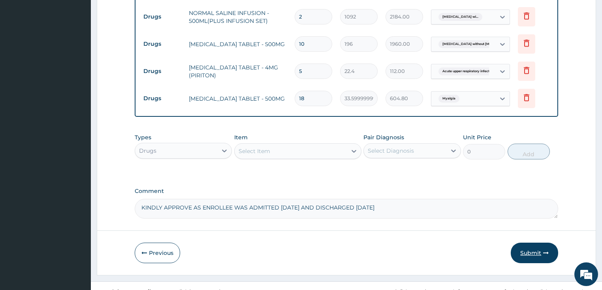
click at [525, 244] on button "Submit" at bounding box center [534, 253] width 47 height 21
